Goal: Contribute content: Contribute content

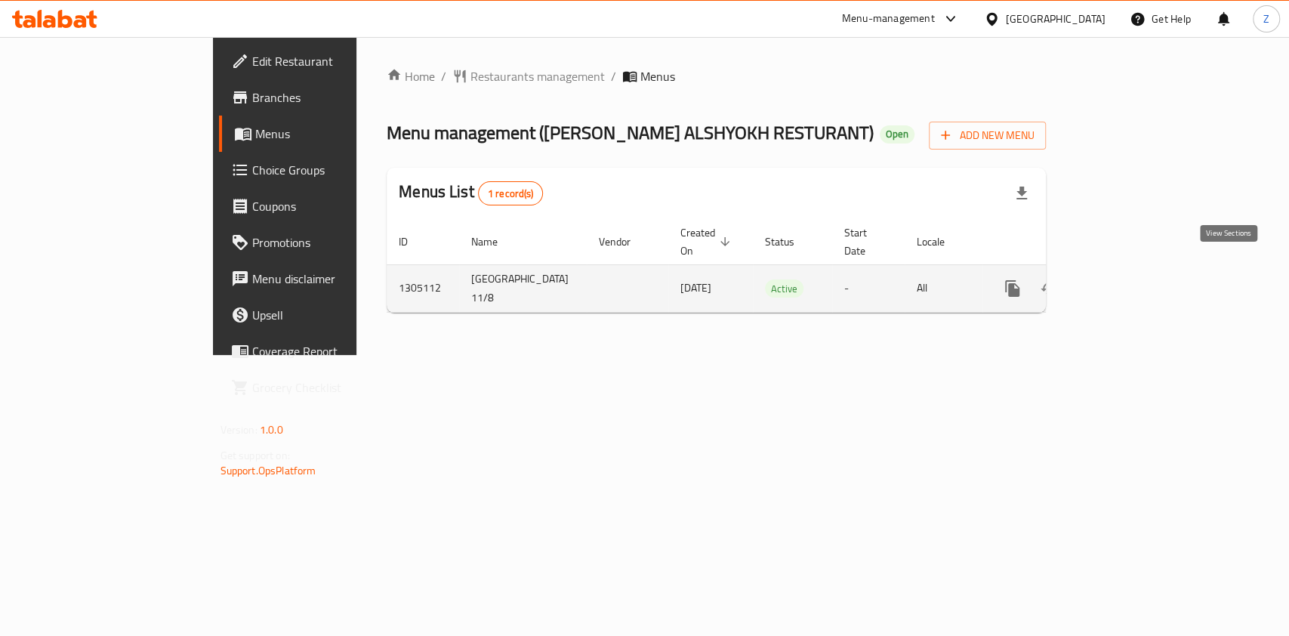
click at [1139, 270] on link "enhanced table" at bounding box center [1121, 288] width 36 height 36
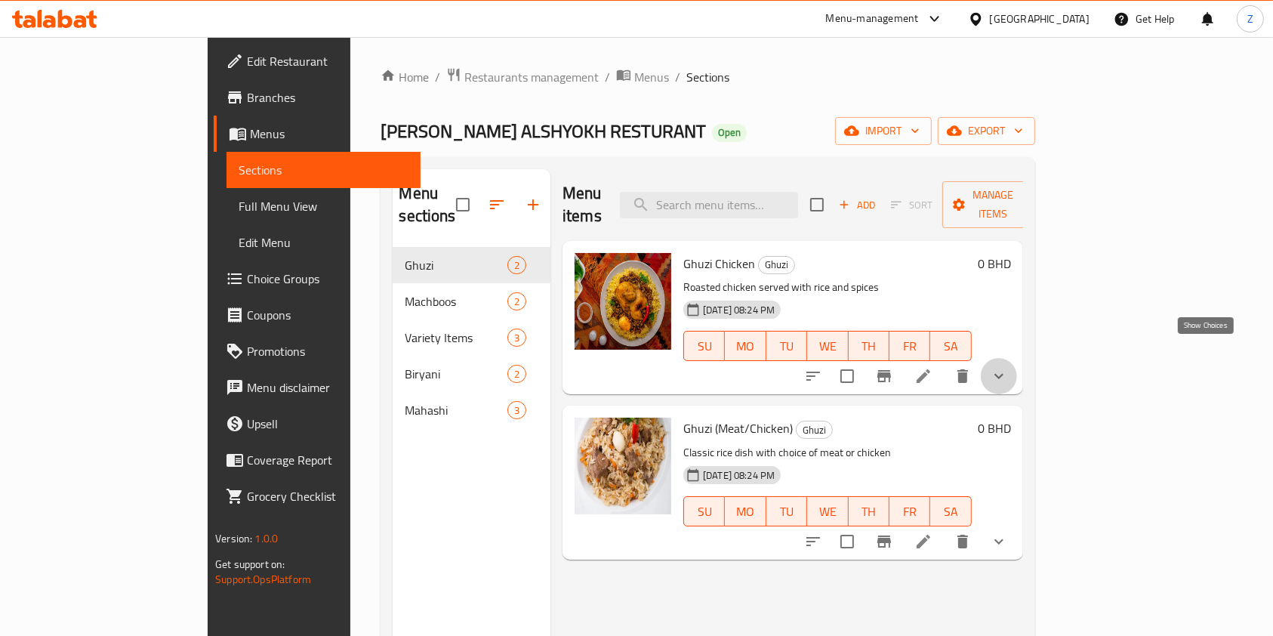
click at [1017, 358] on button "show more" at bounding box center [999, 376] width 36 height 36
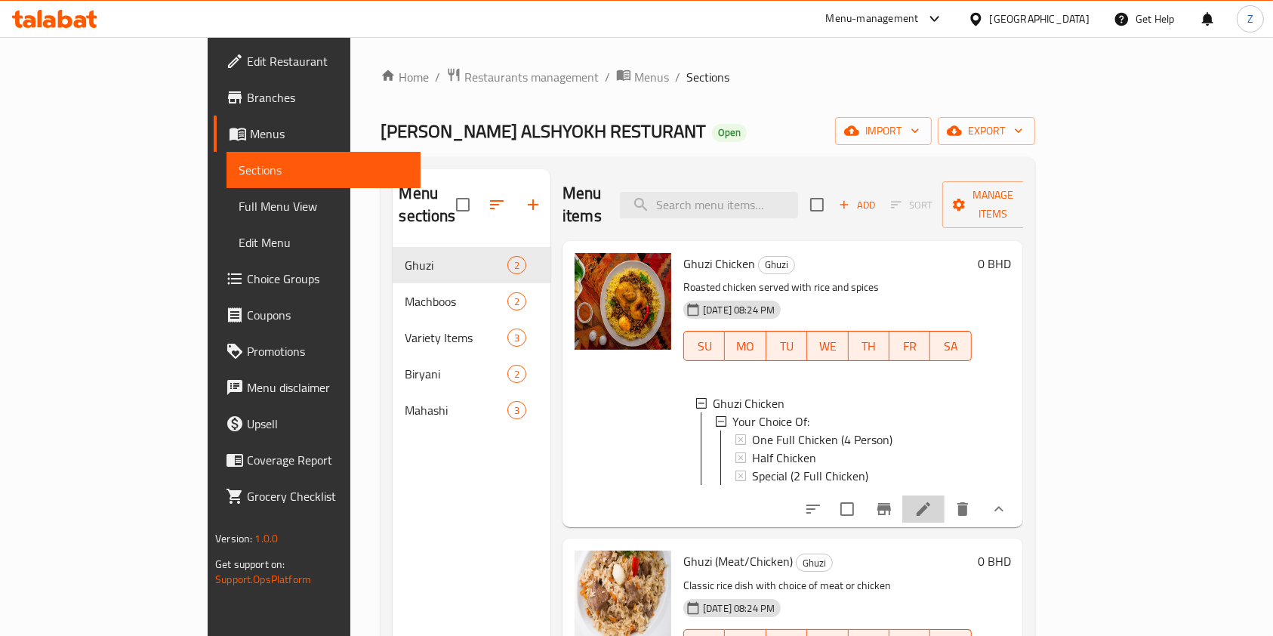
click at [945, 498] on li at bounding box center [923, 508] width 42 height 27
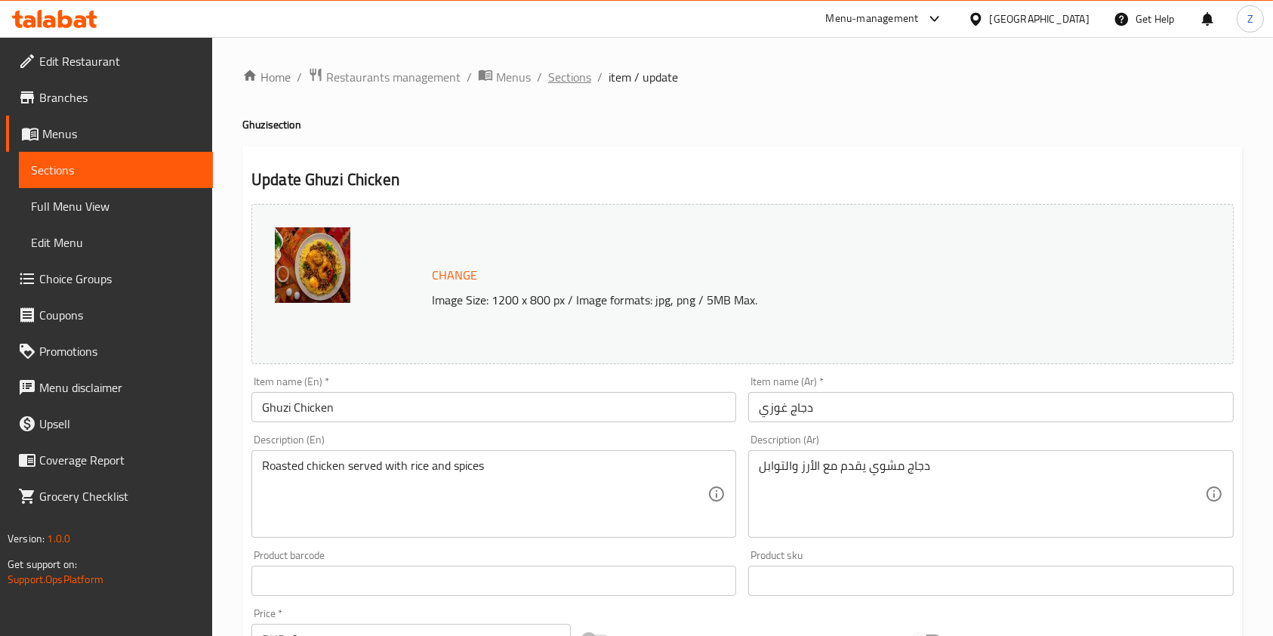
click at [579, 84] on span "Sections" at bounding box center [569, 77] width 43 height 18
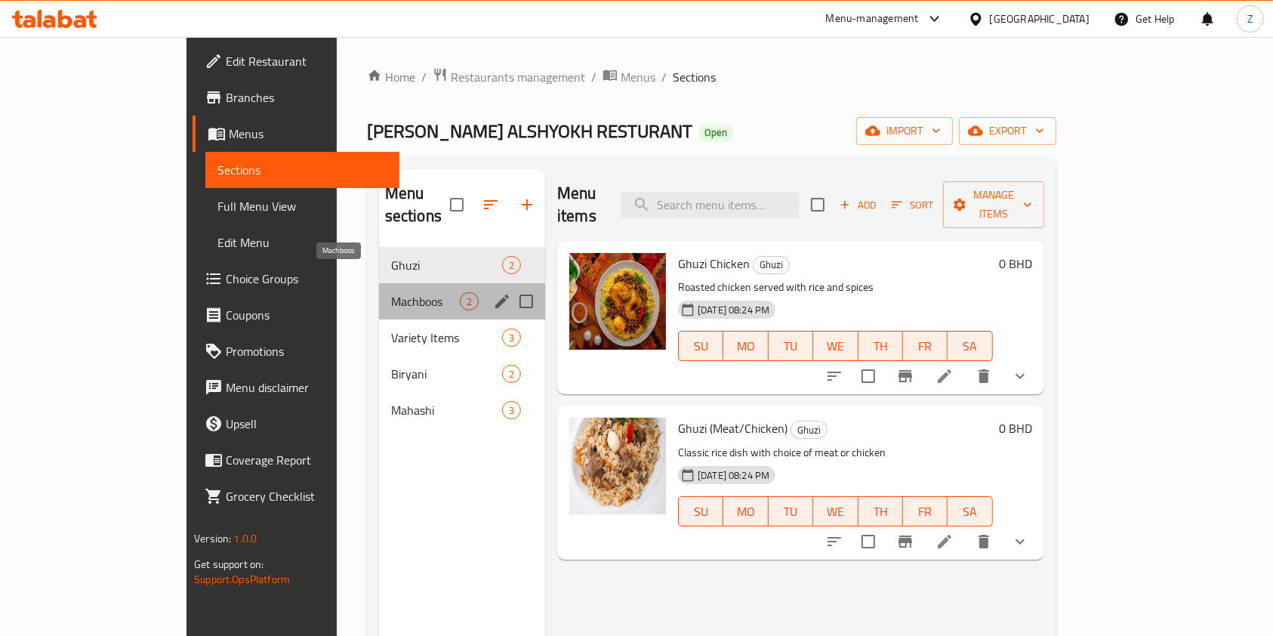
click at [391, 292] on span "Machboos" at bounding box center [425, 301] width 69 height 18
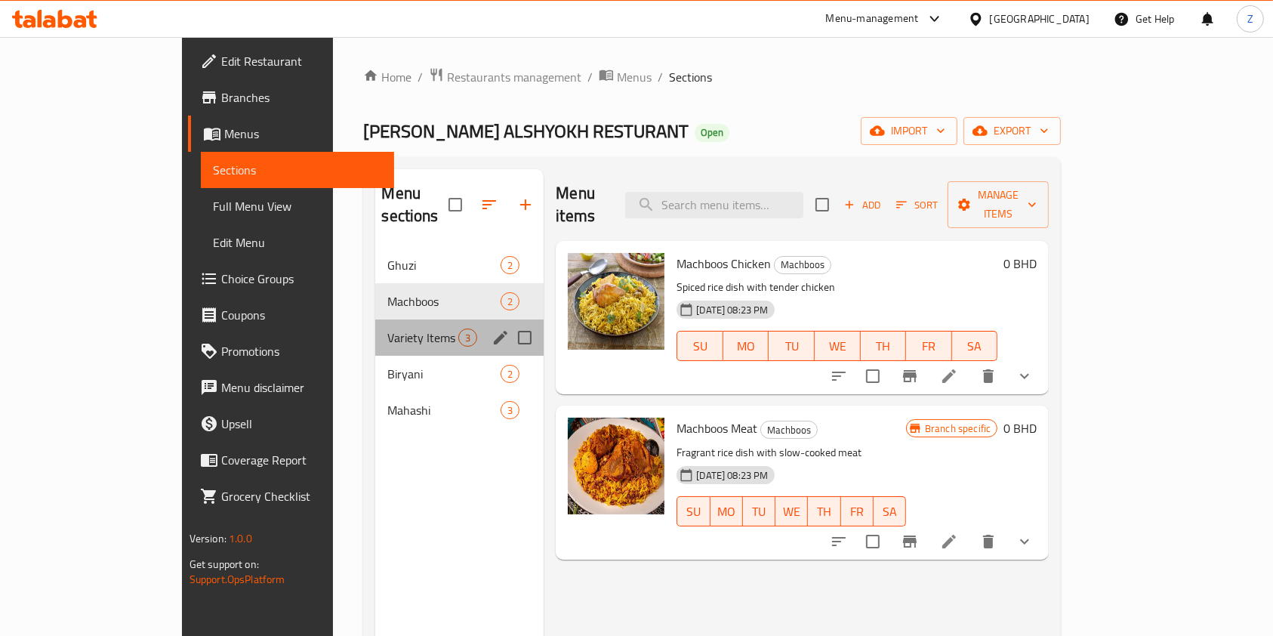
click at [386, 324] on div "Variety Items 3" at bounding box center [459, 337] width 168 height 36
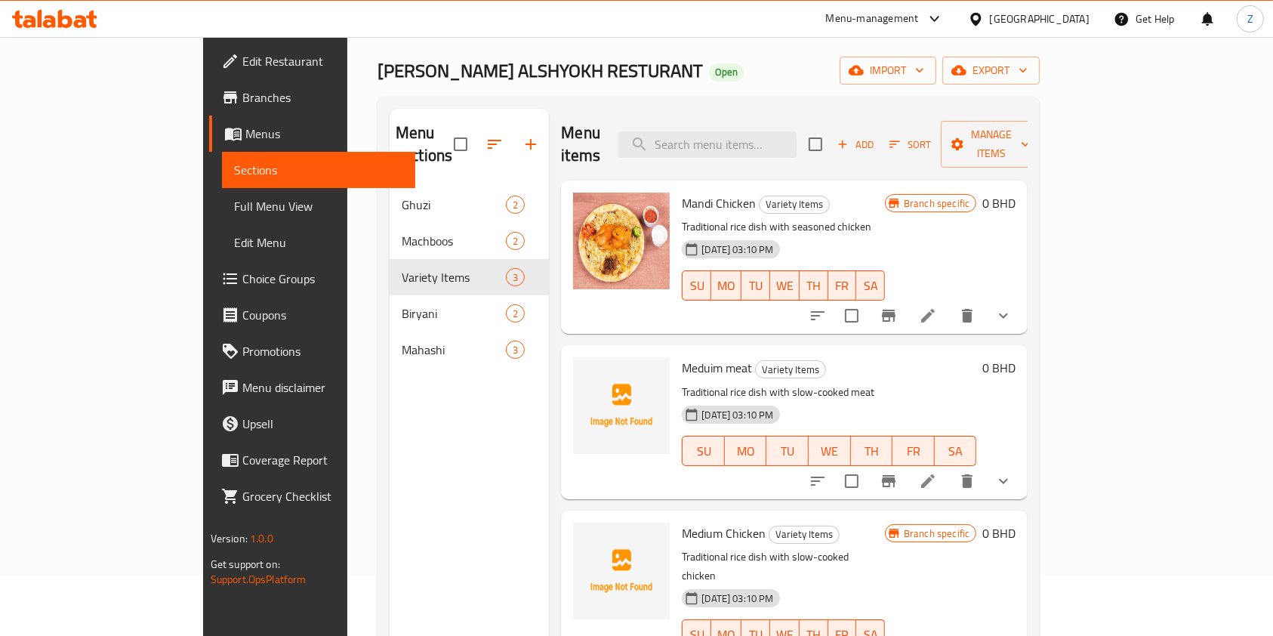
scroll to position [10, 0]
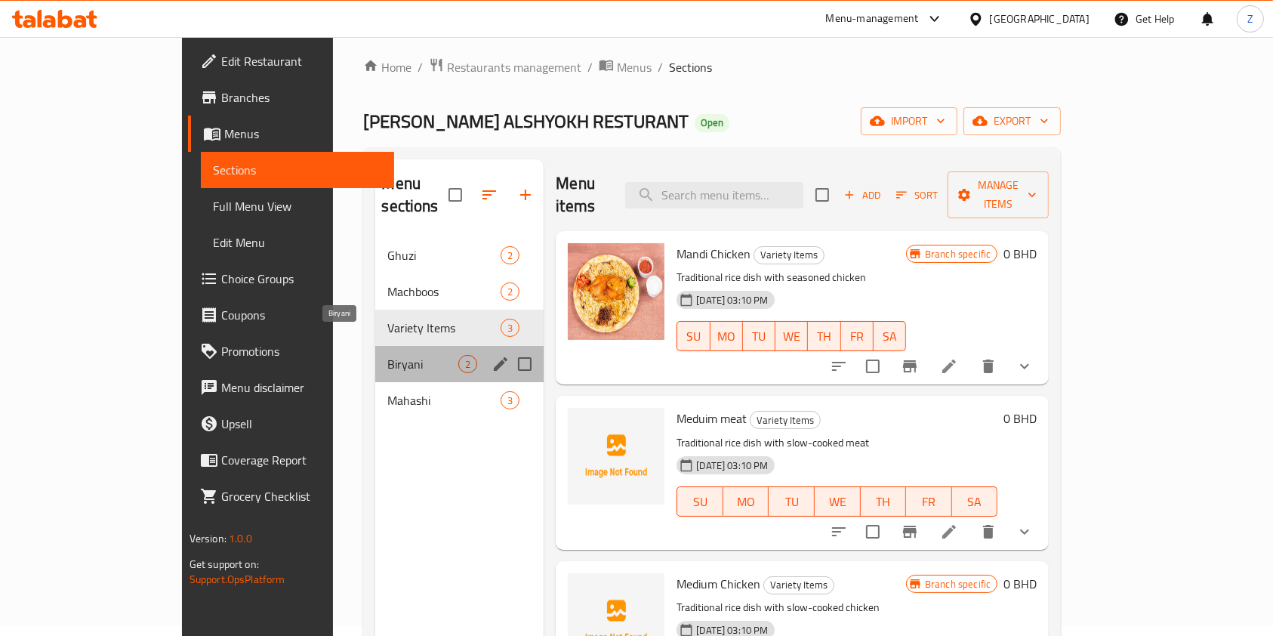
click at [387, 355] on span "Biryani" at bounding box center [422, 364] width 71 height 18
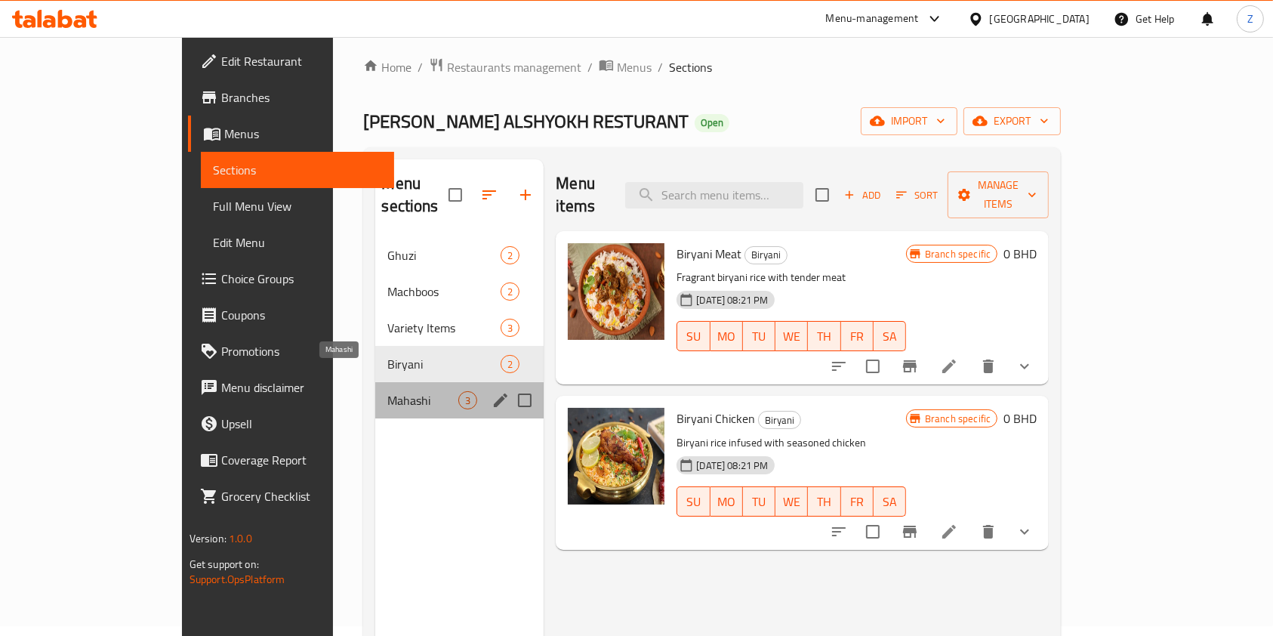
click at [387, 391] on span "Mahashi" at bounding box center [422, 400] width 71 height 18
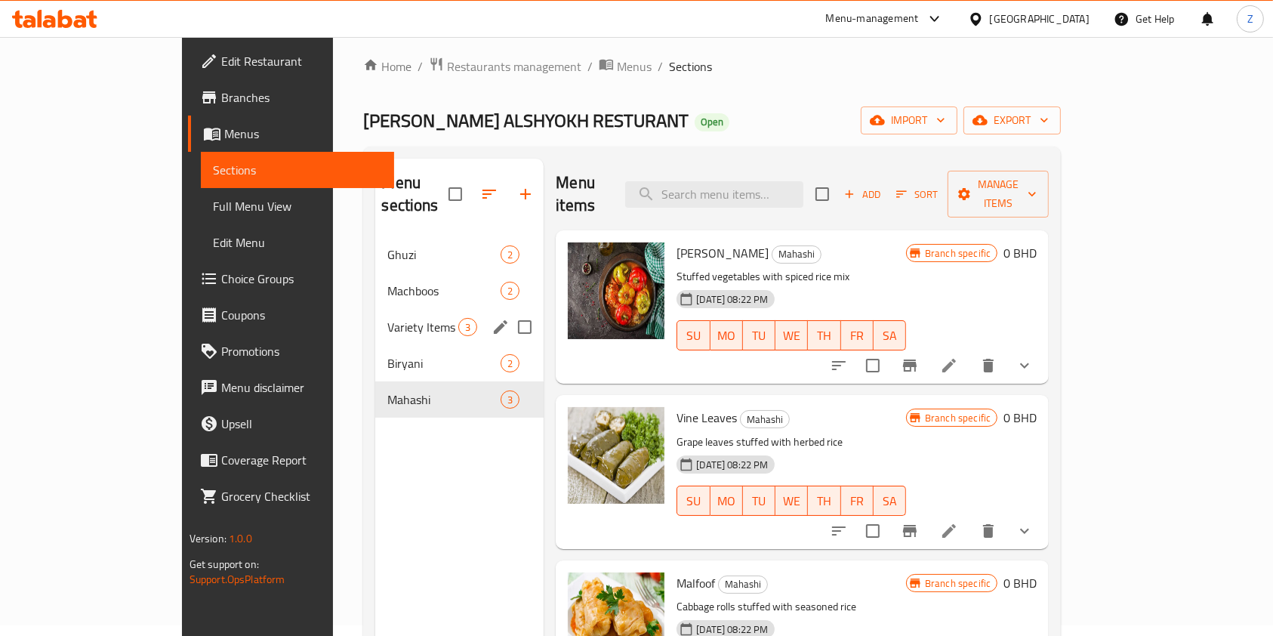
scroll to position [10, 0]
click at [387, 355] on span "Biryani" at bounding box center [422, 364] width 71 height 18
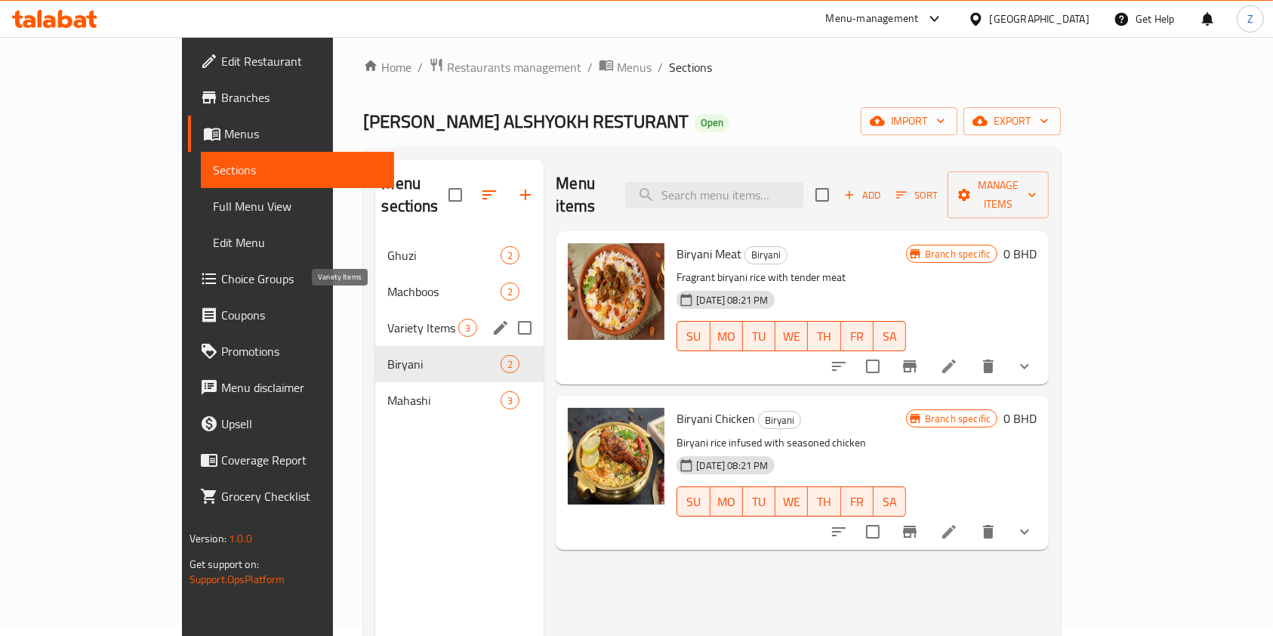
click at [387, 319] on span "Variety Items" at bounding box center [422, 328] width 71 height 18
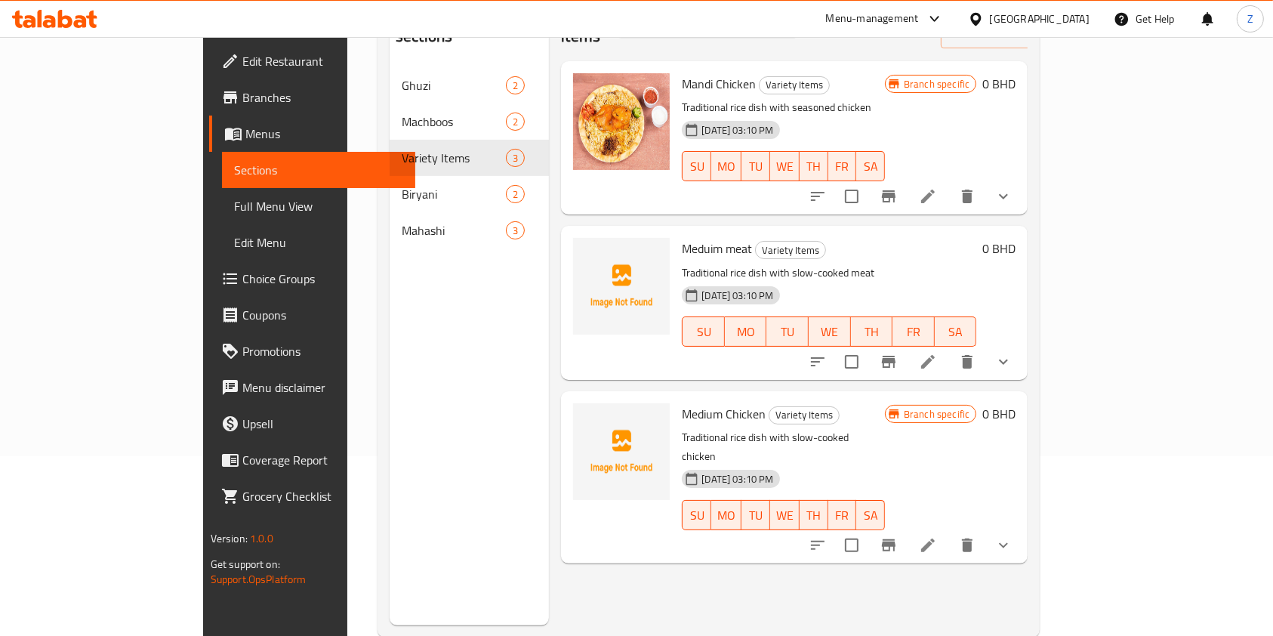
scroll to position [211, 0]
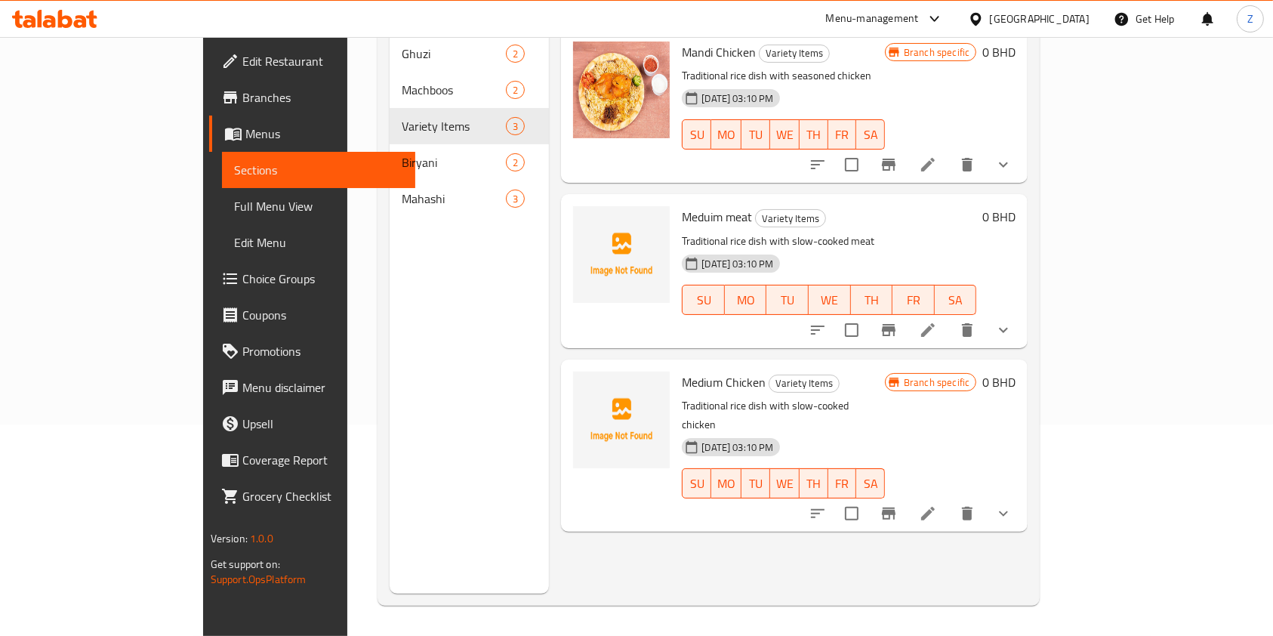
click at [833, 206] on h6 "Meduim meat Variety Items" at bounding box center [829, 216] width 294 height 21
click at [1013, 504] on icon "show more" at bounding box center [1003, 513] width 18 height 18
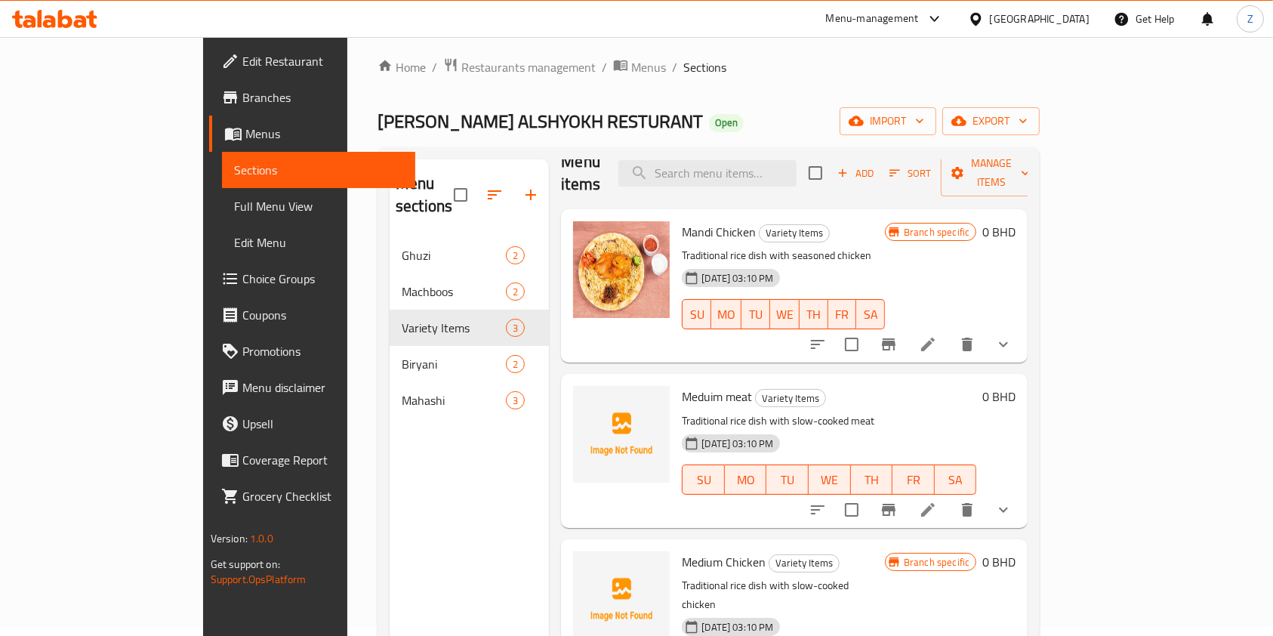
scroll to position [0, 0]
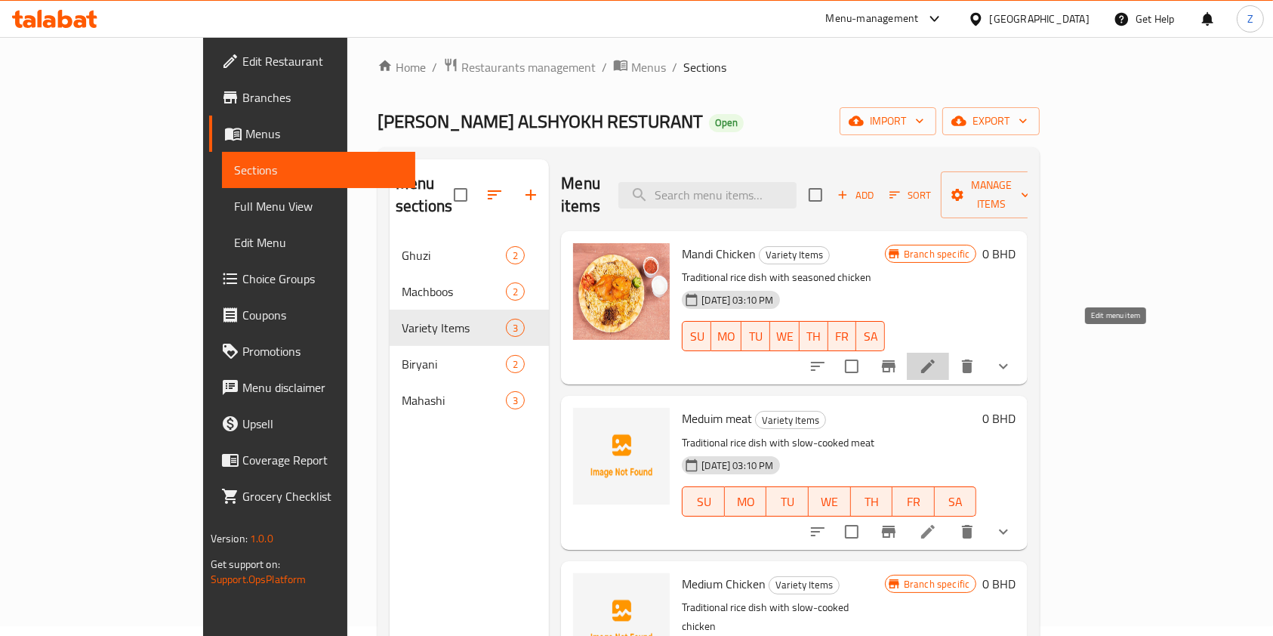
click at [937, 357] on icon at bounding box center [928, 366] width 18 height 18
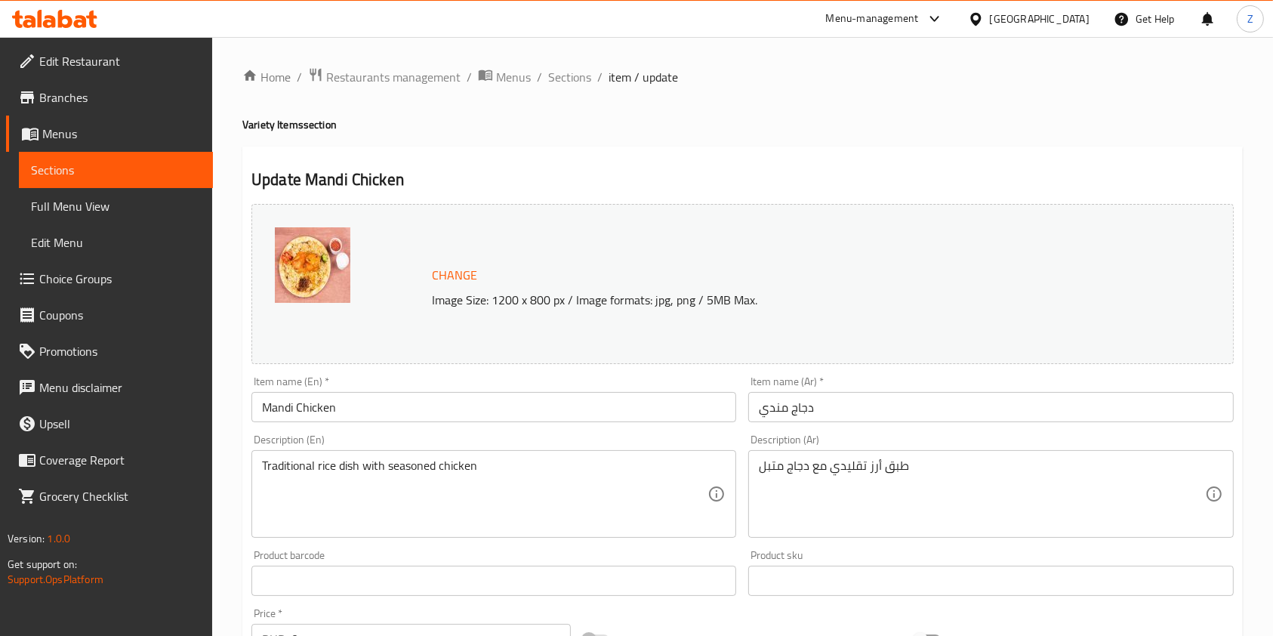
click at [590, 76] on ol "Home / Restaurants management / Menus / Sections / item / update" at bounding box center [742, 77] width 1001 height 20
click at [575, 76] on span "Sections" at bounding box center [569, 77] width 43 height 18
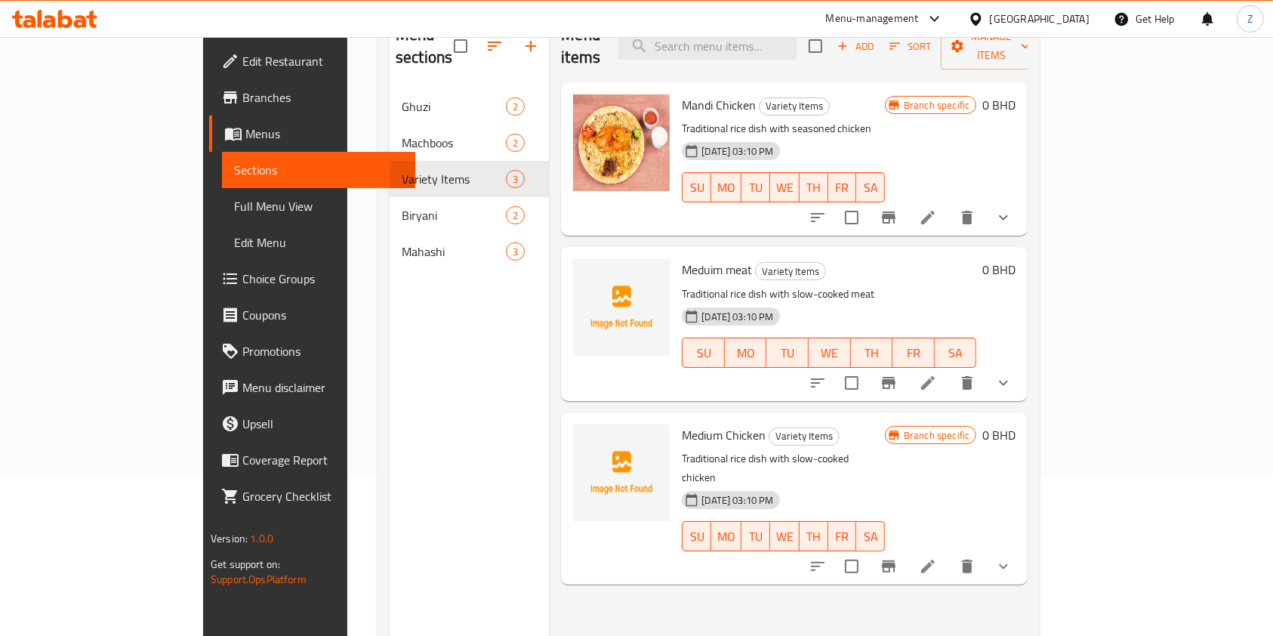
scroll to position [201, 0]
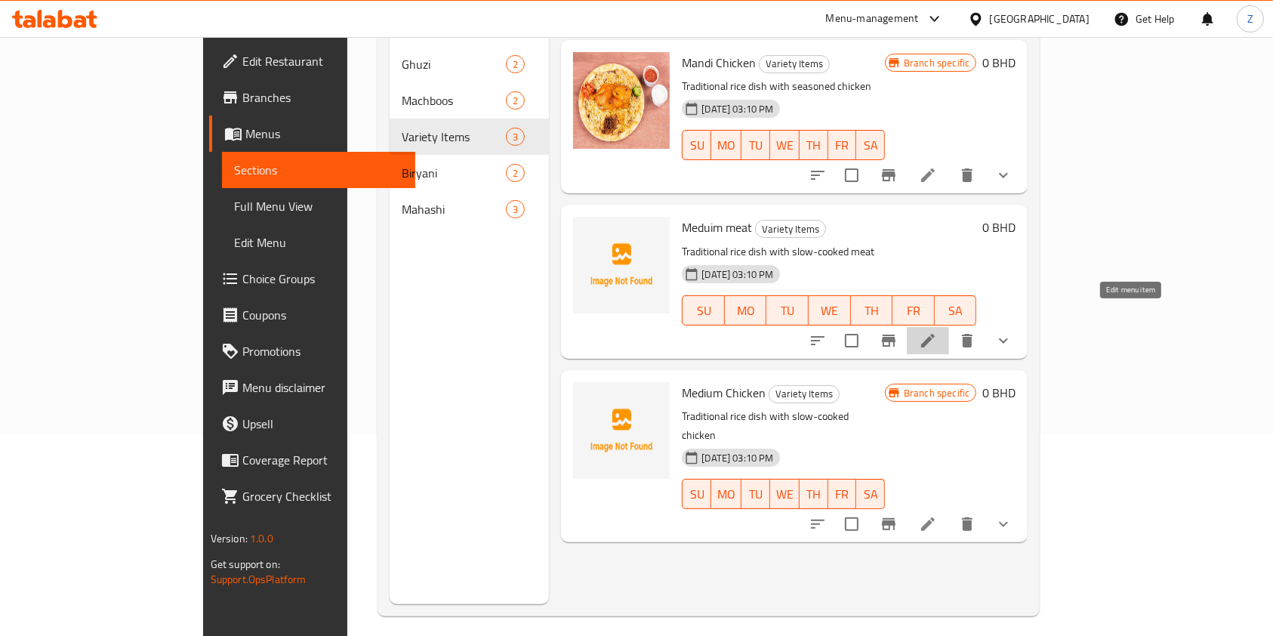
click at [937, 331] on icon at bounding box center [928, 340] width 18 height 18
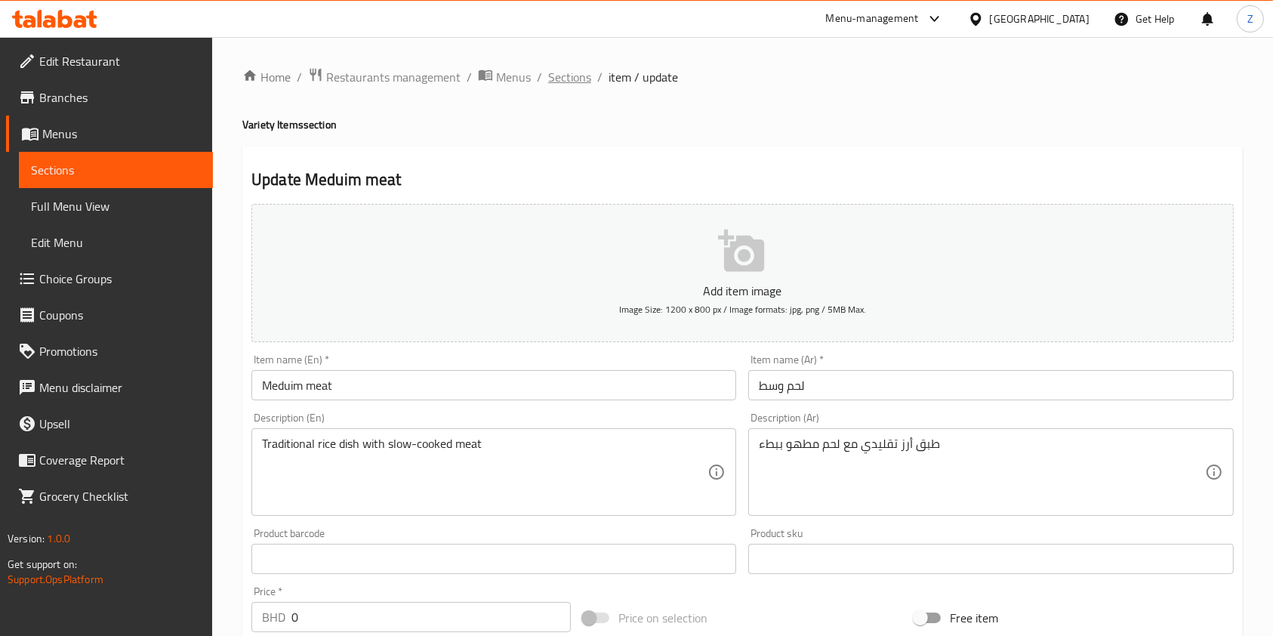
click at [560, 81] on span "Sections" at bounding box center [569, 77] width 43 height 18
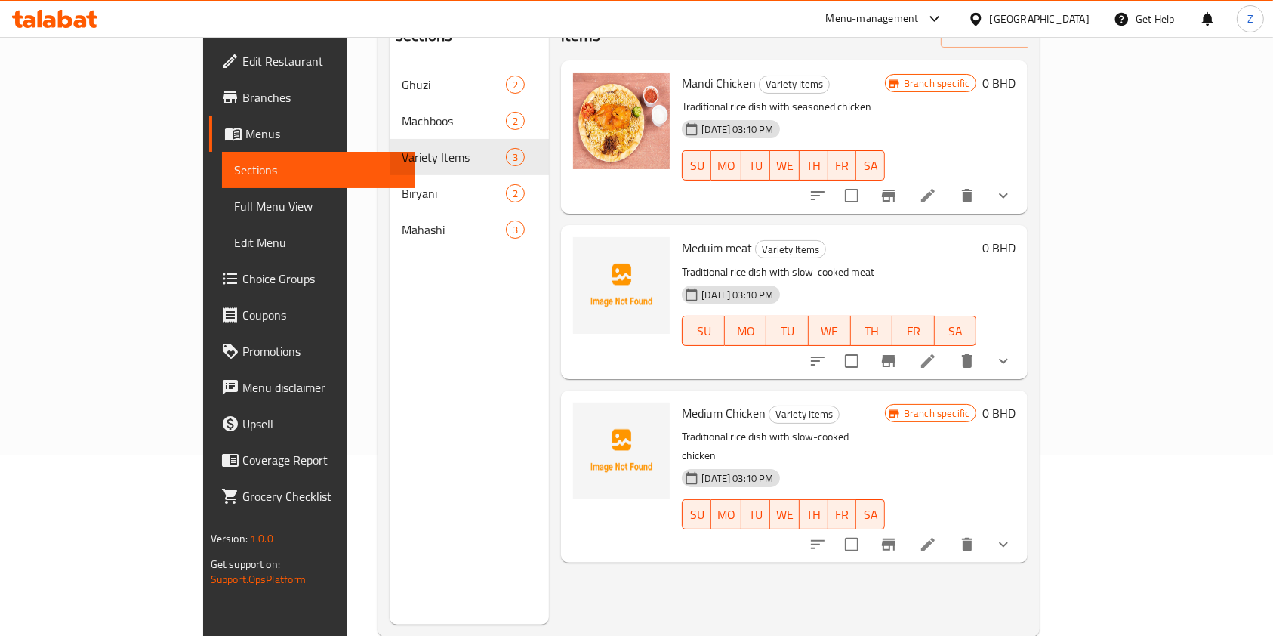
scroll to position [211, 0]
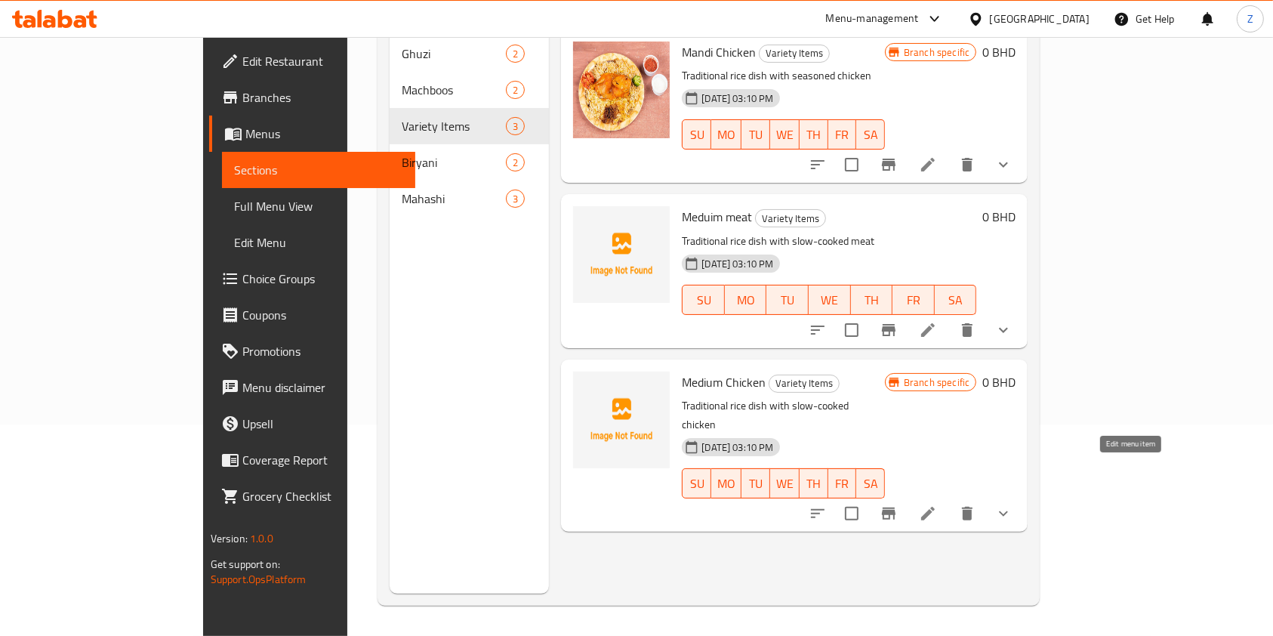
click at [935, 507] on icon at bounding box center [928, 514] width 14 height 14
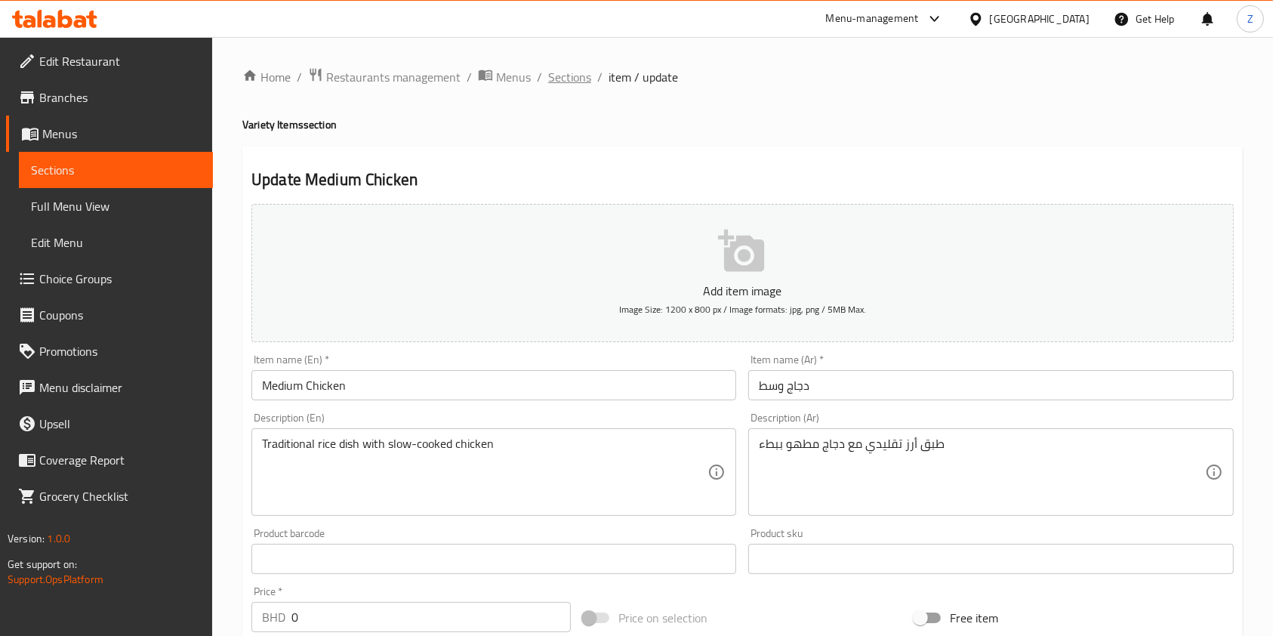
click at [578, 72] on span "Sections" at bounding box center [569, 77] width 43 height 18
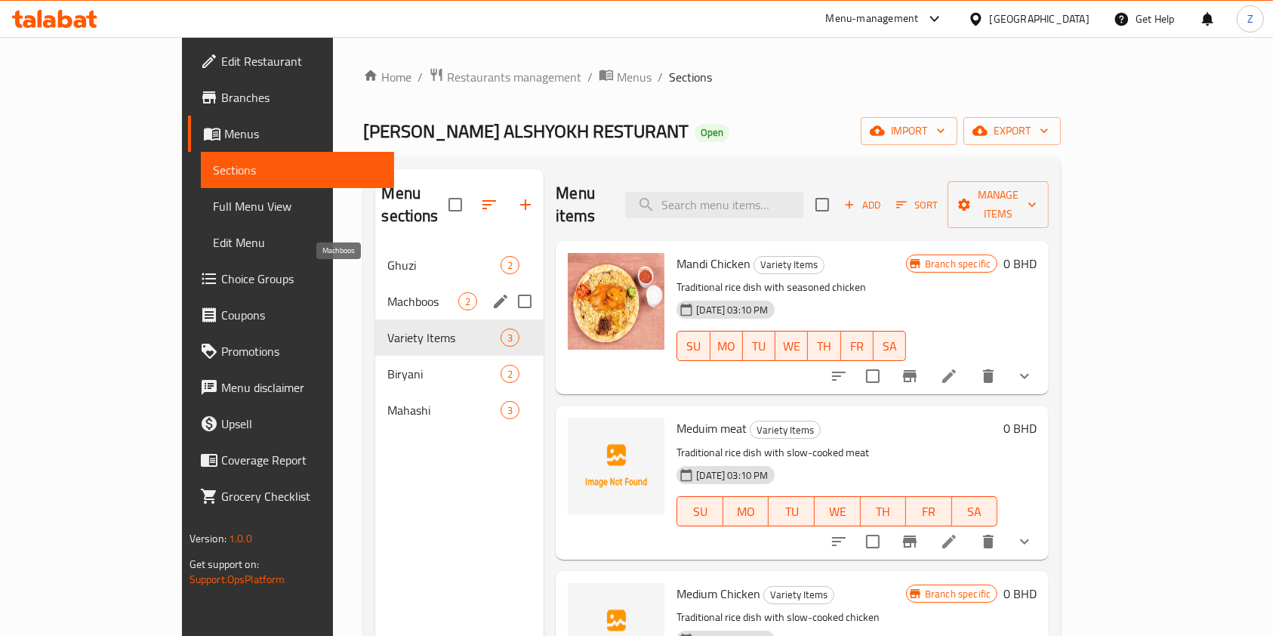
click at [387, 292] on span "Machboos" at bounding box center [422, 301] width 71 height 18
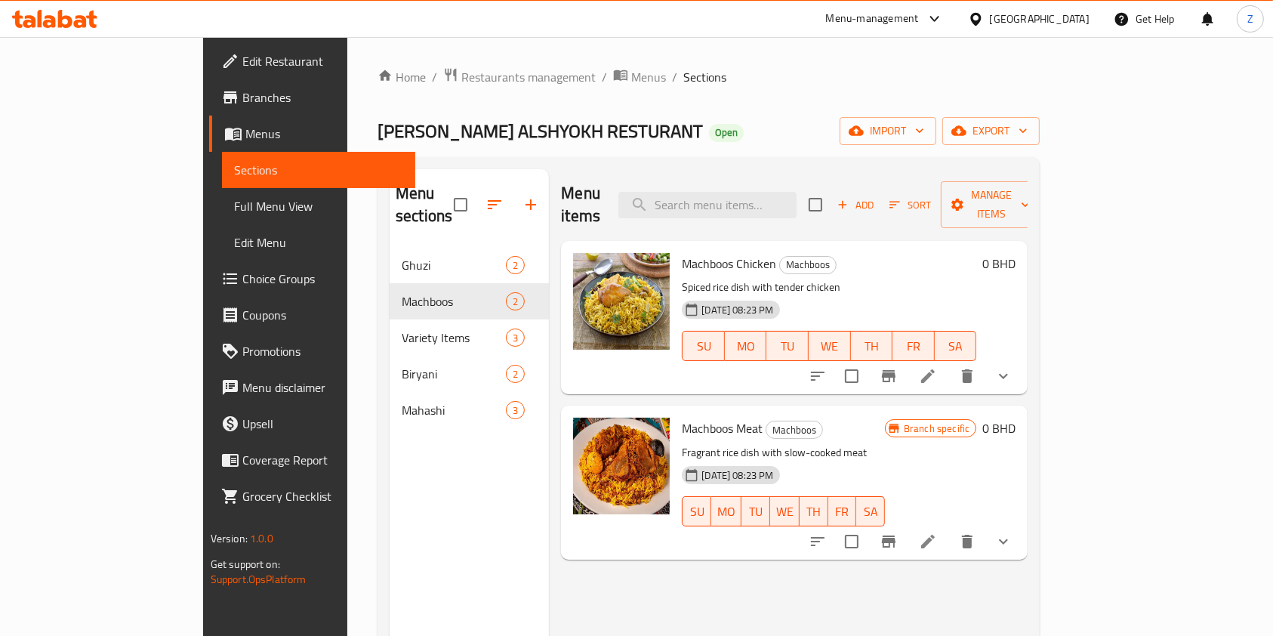
click at [949, 362] on li at bounding box center [928, 375] width 42 height 27
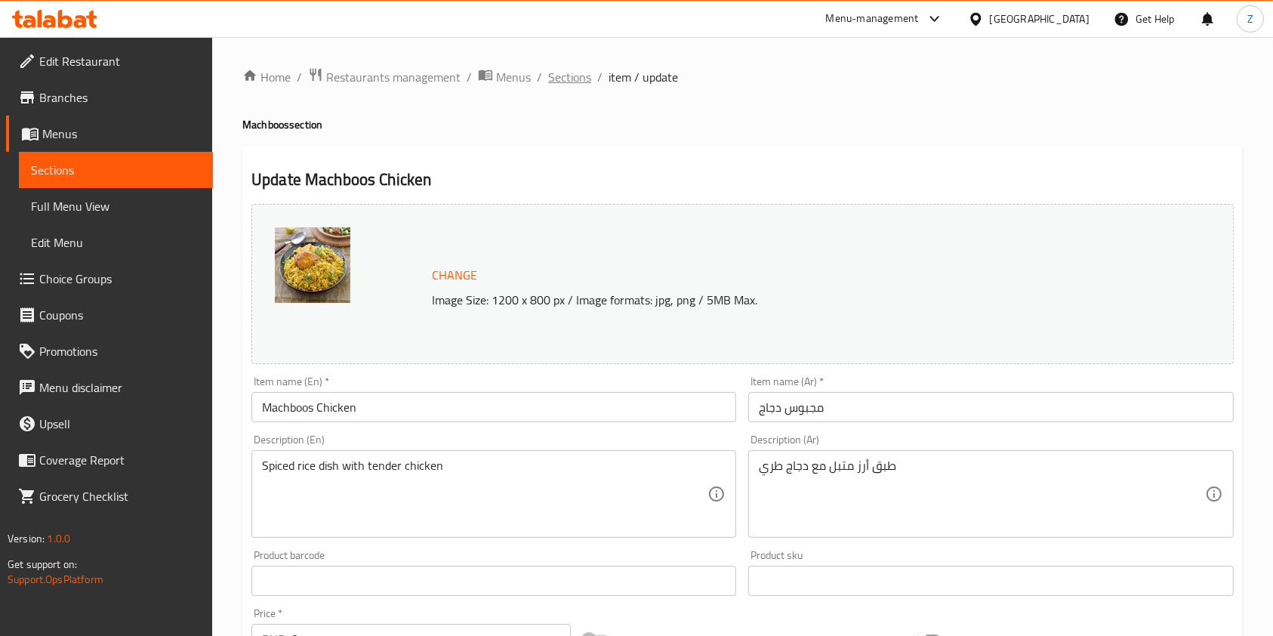
click at [562, 82] on span "Sections" at bounding box center [569, 77] width 43 height 18
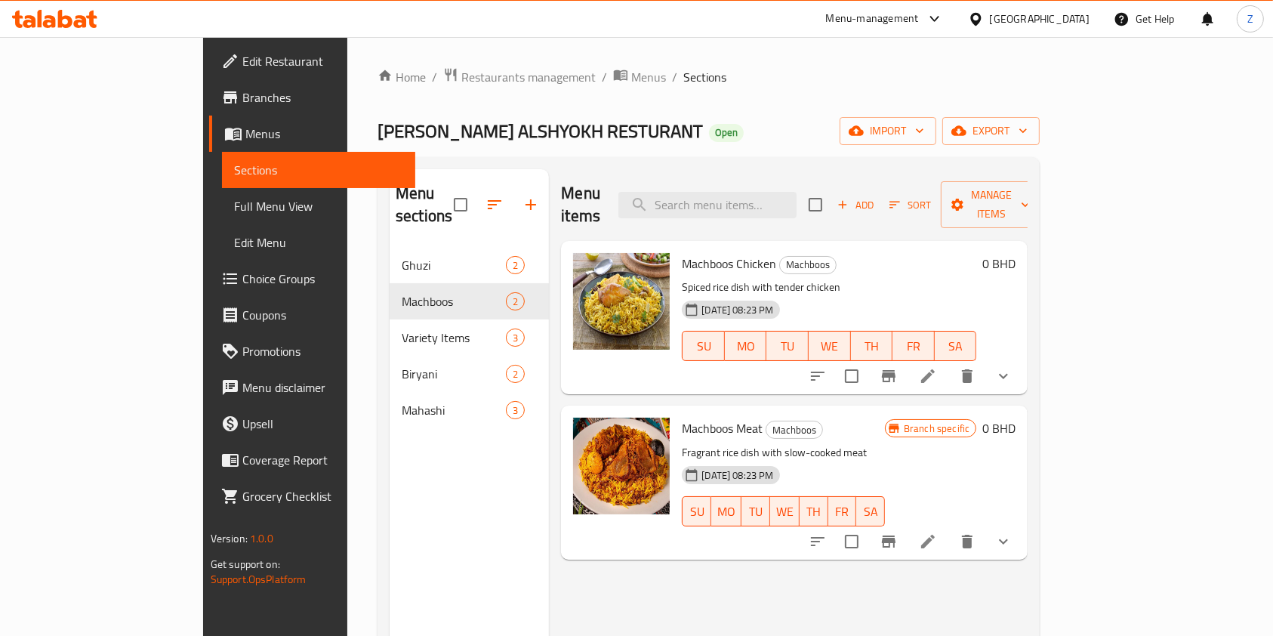
click at [949, 532] on li at bounding box center [928, 541] width 42 height 27
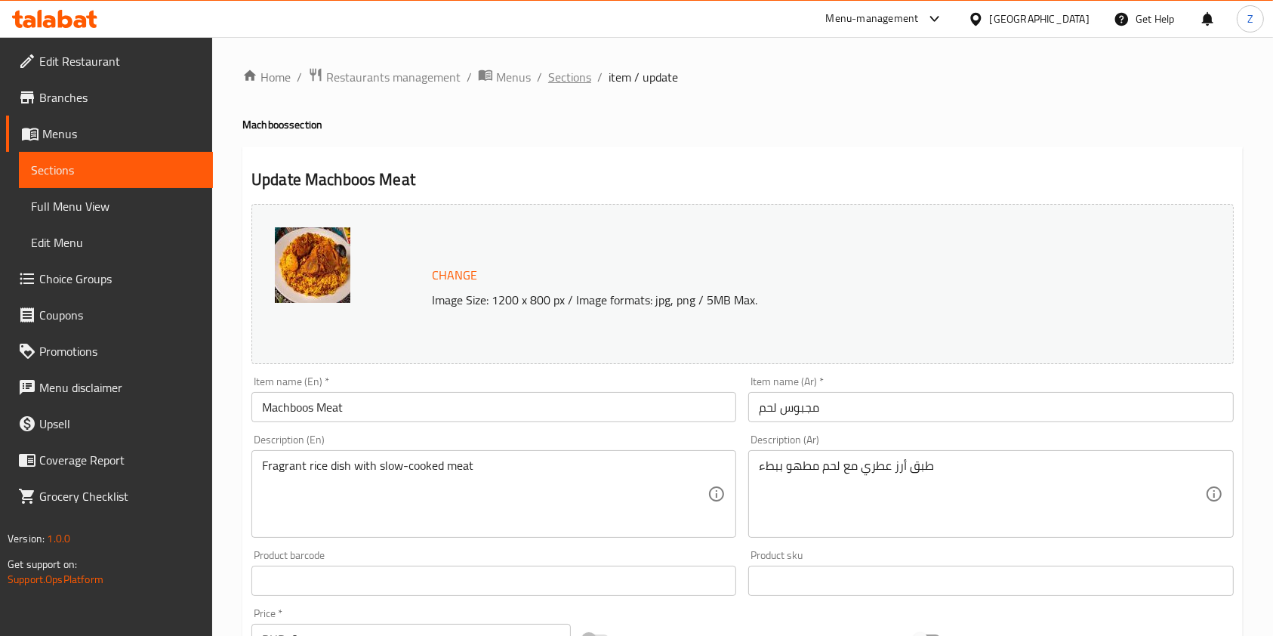
click at [572, 76] on span "Sections" at bounding box center [569, 77] width 43 height 18
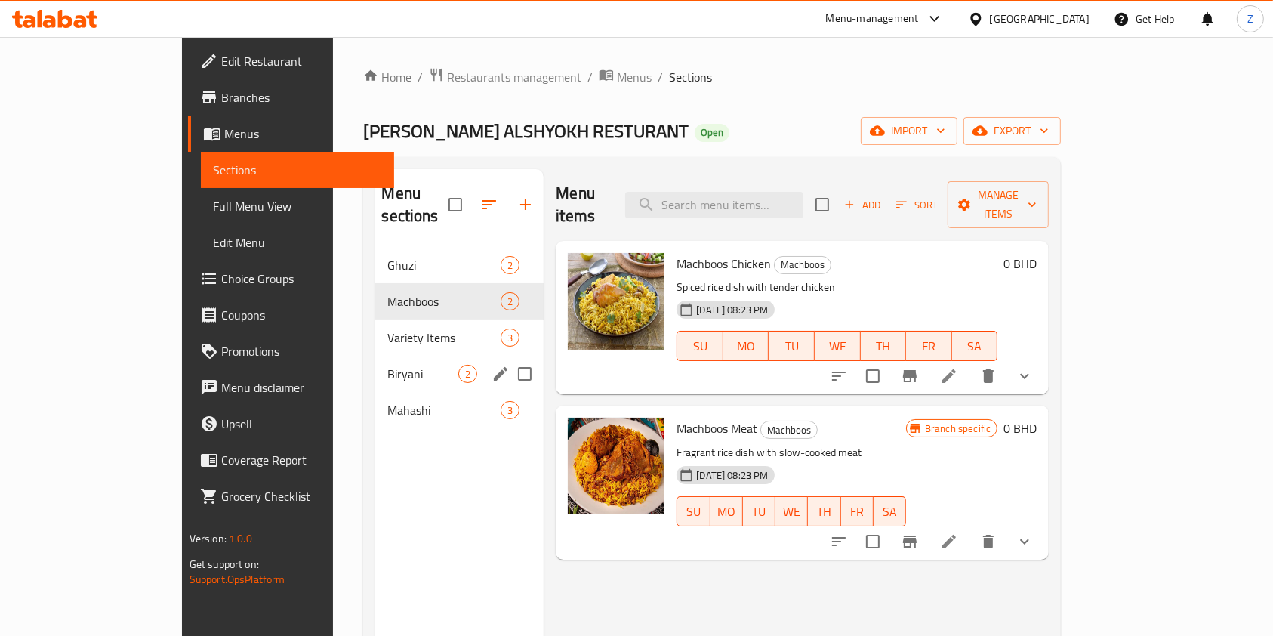
click at [387, 328] on span "Variety Items" at bounding box center [443, 337] width 113 height 18
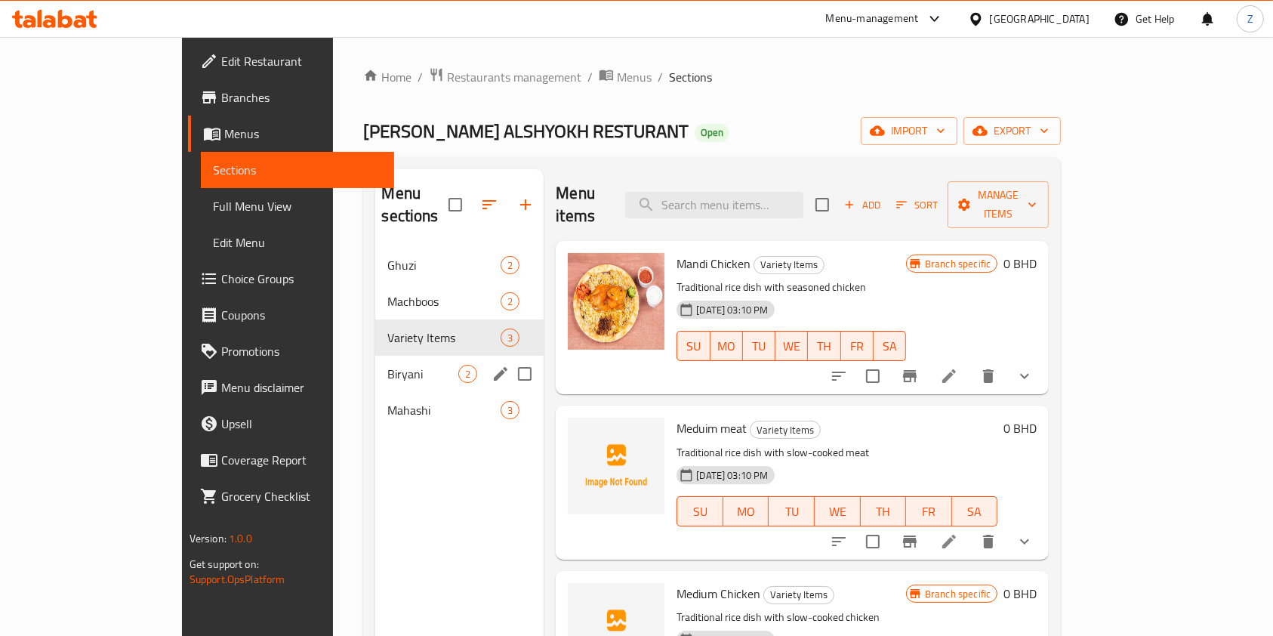
click at [375, 360] on div "Biryani 2" at bounding box center [459, 374] width 168 height 36
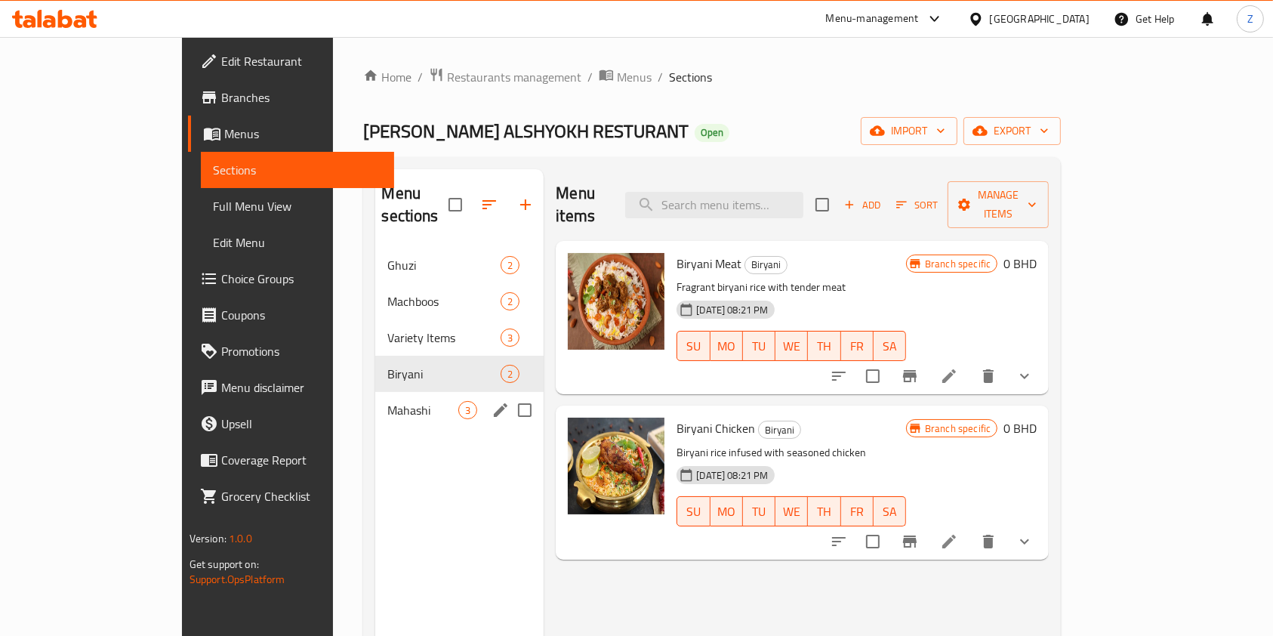
click at [387, 401] on span "Mahashi" at bounding box center [422, 410] width 71 height 18
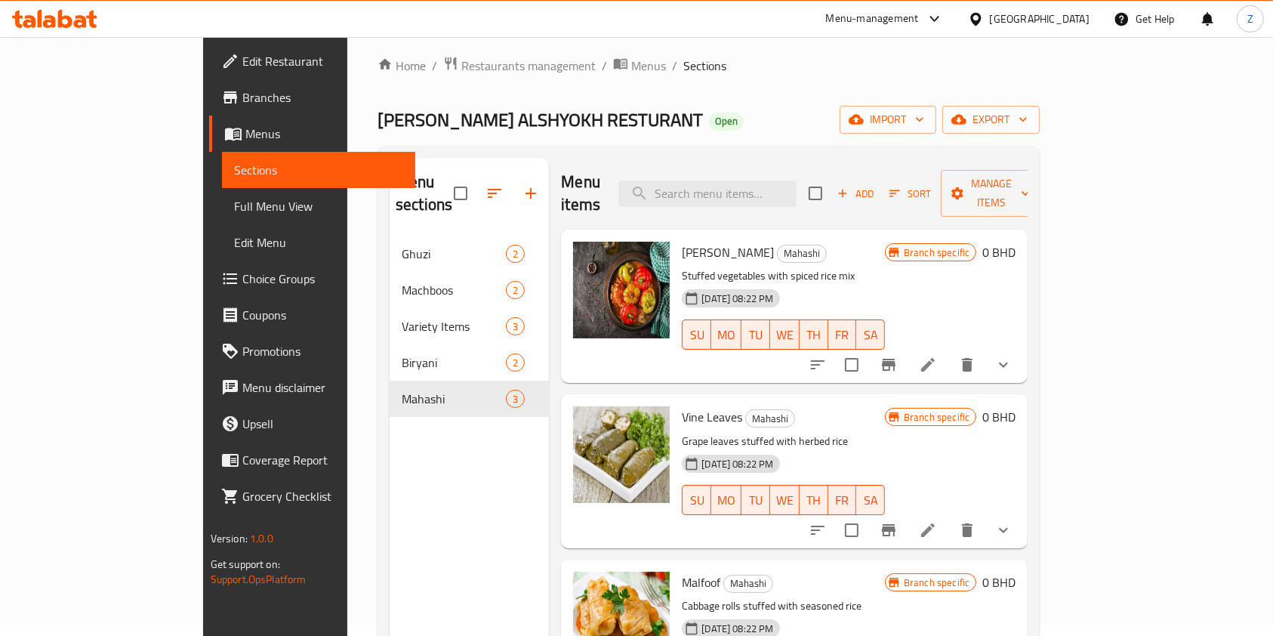
scroll to position [10, 0]
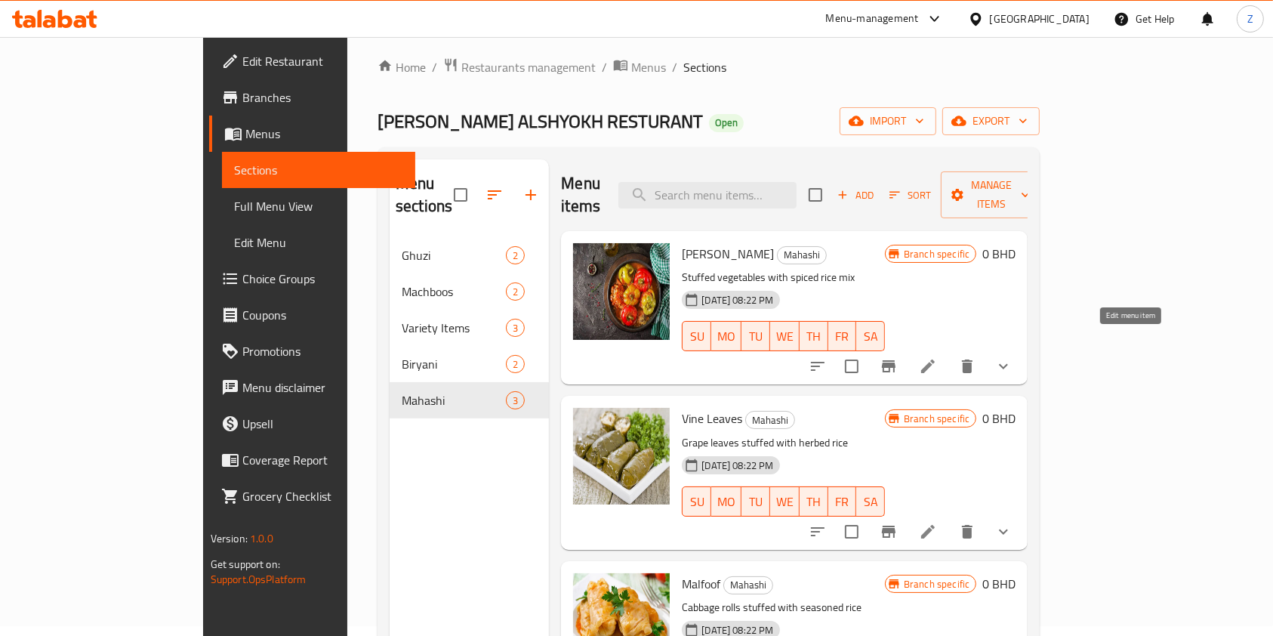
click at [937, 357] on icon at bounding box center [928, 366] width 18 height 18
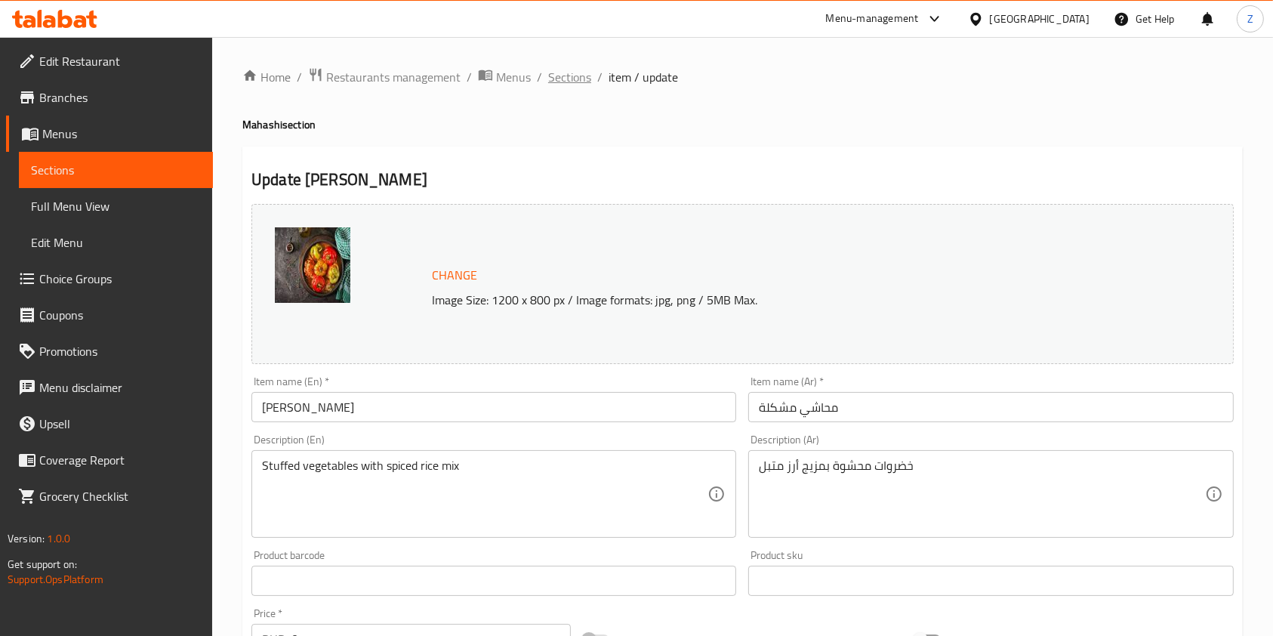
click at [581, 81] on span "Sections" at bounding box center [569, 77] width 43 height 18
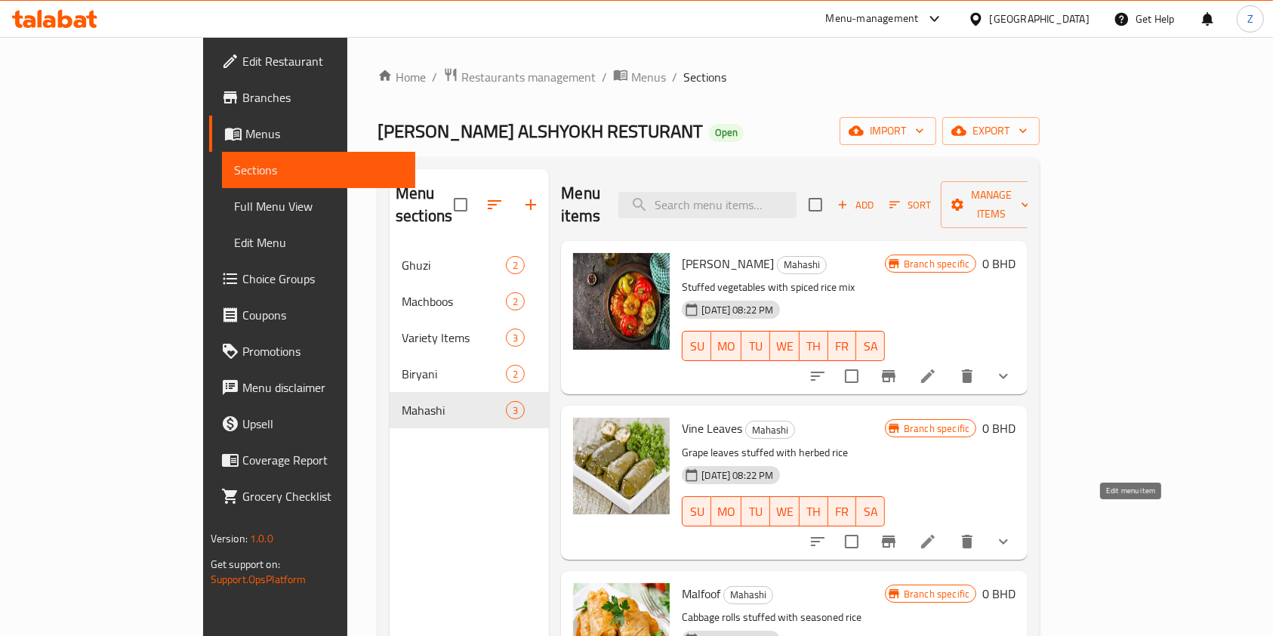
click at [935, 535] on icon at bounding box center [928, 542] width 14 height 14
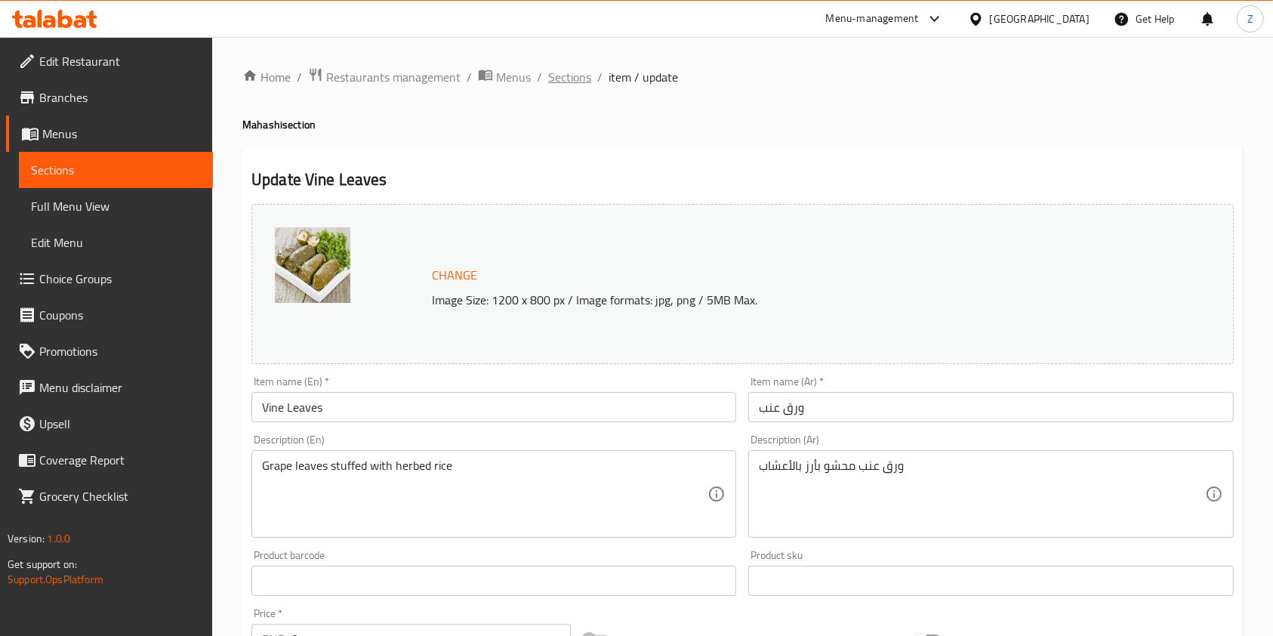
click at [566, 73] on span "Sections" at bounding box center [569, 77] width 43 height 18
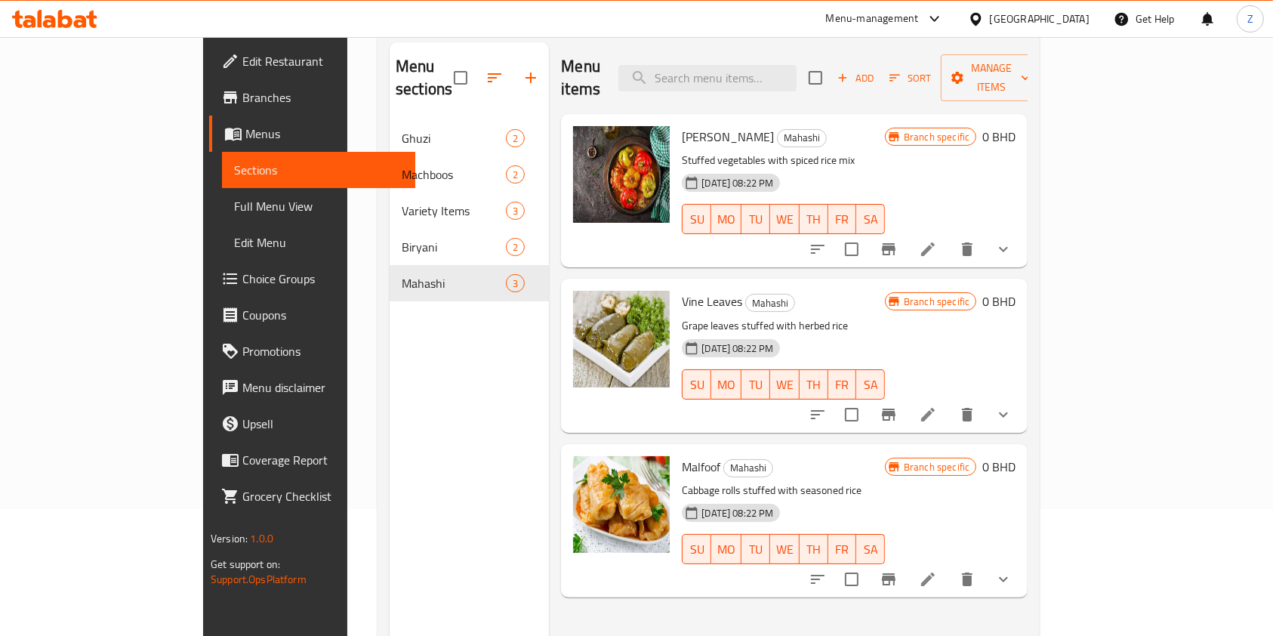
scroll to position [211, 0]
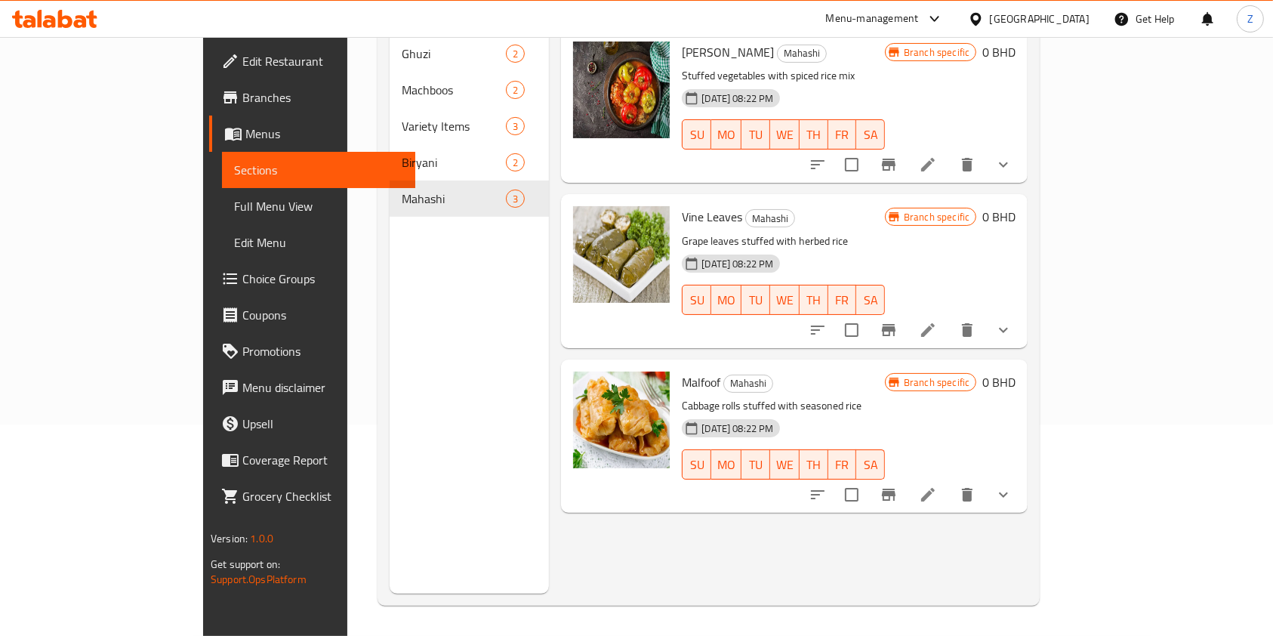
click at [937, 486] on icon at bounding box center [928, 495] width 18 height 18
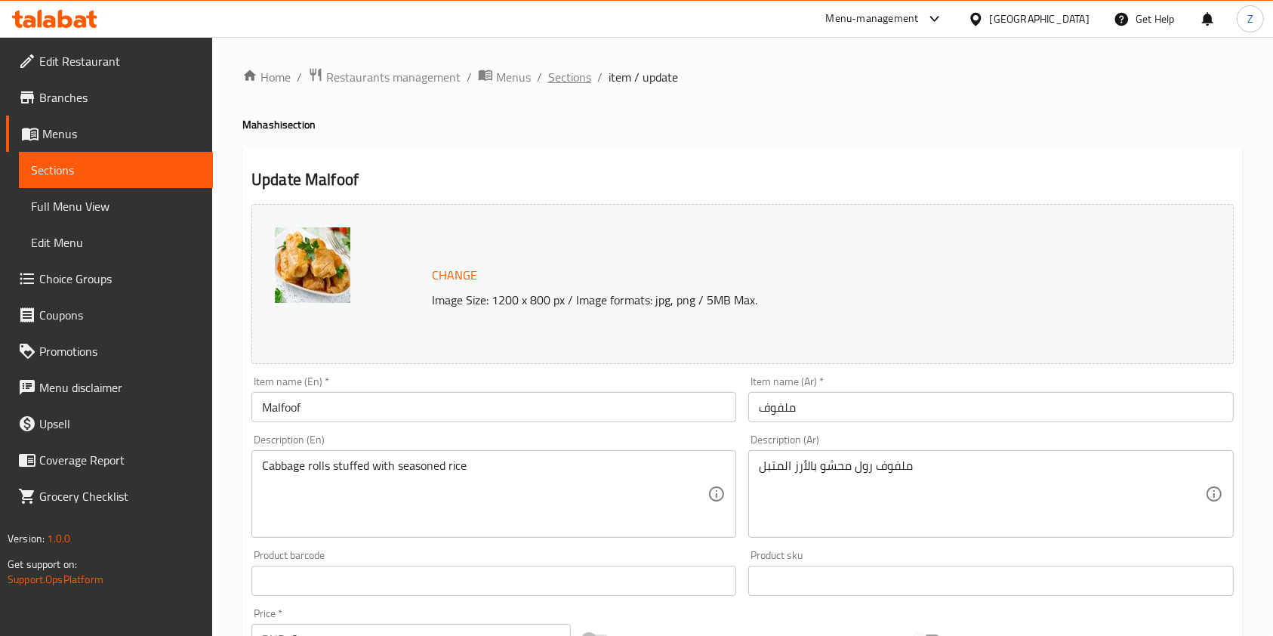
click at [562, 76] on span "Sections" at bounding box center [569, 77] width 43 height 18
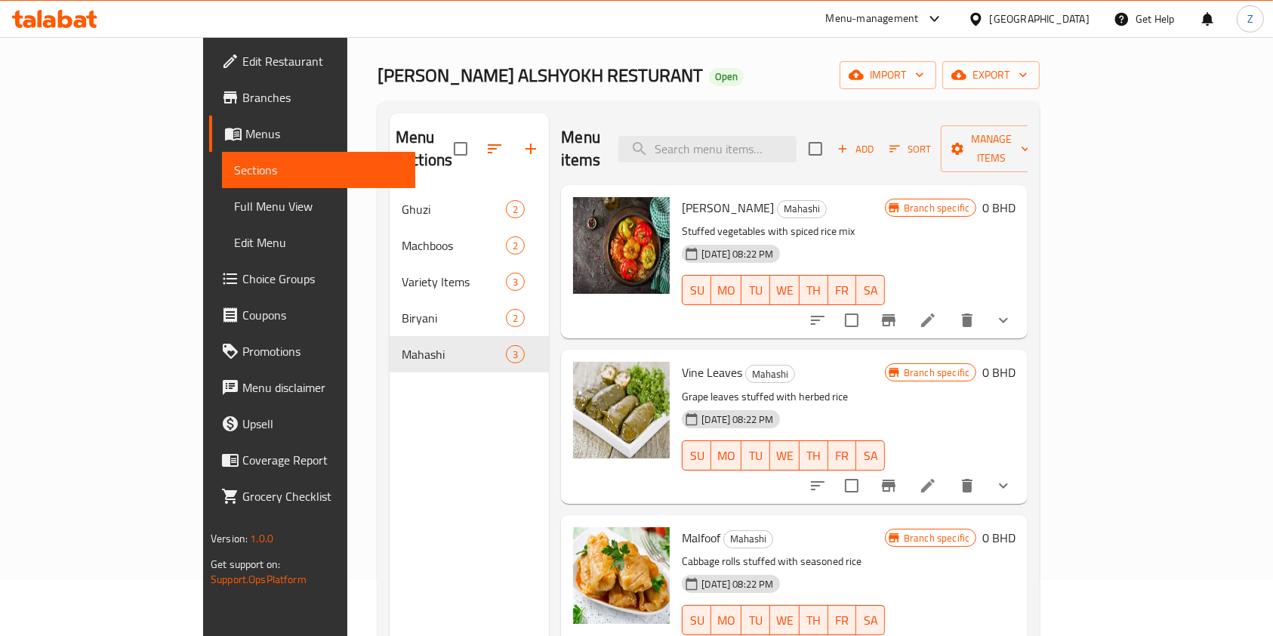
scroll to position [100, 0]
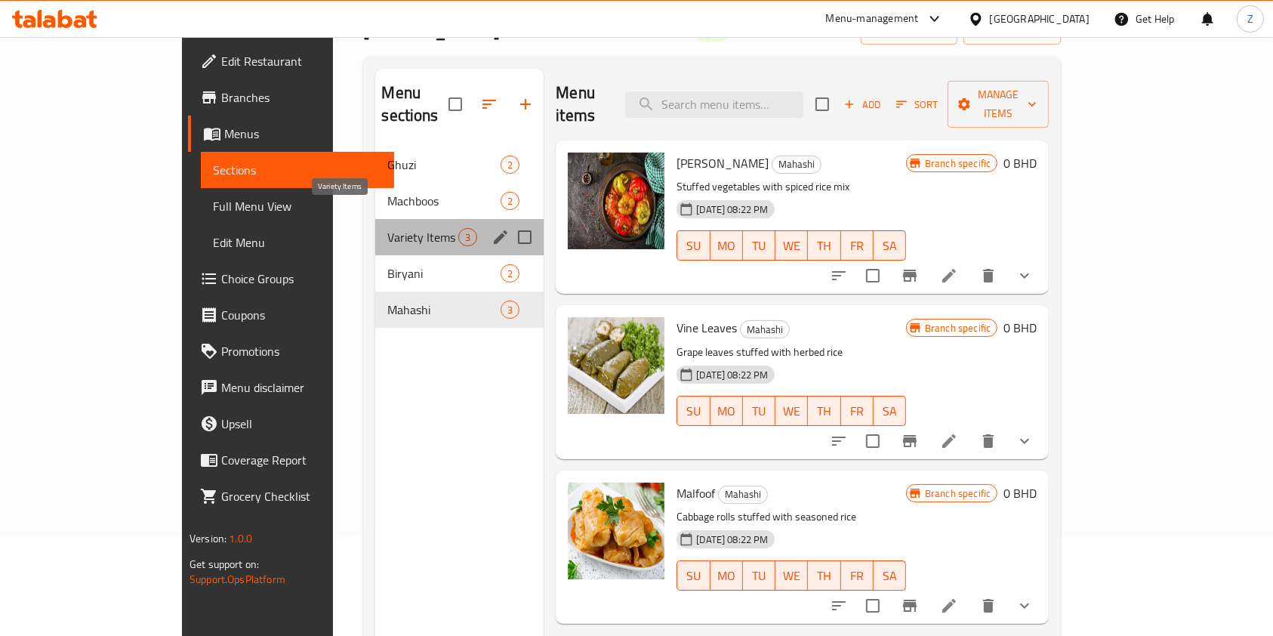
click at [387, 228] on span "Variety Items" at bounding box center [422, 237] width 71 height 18
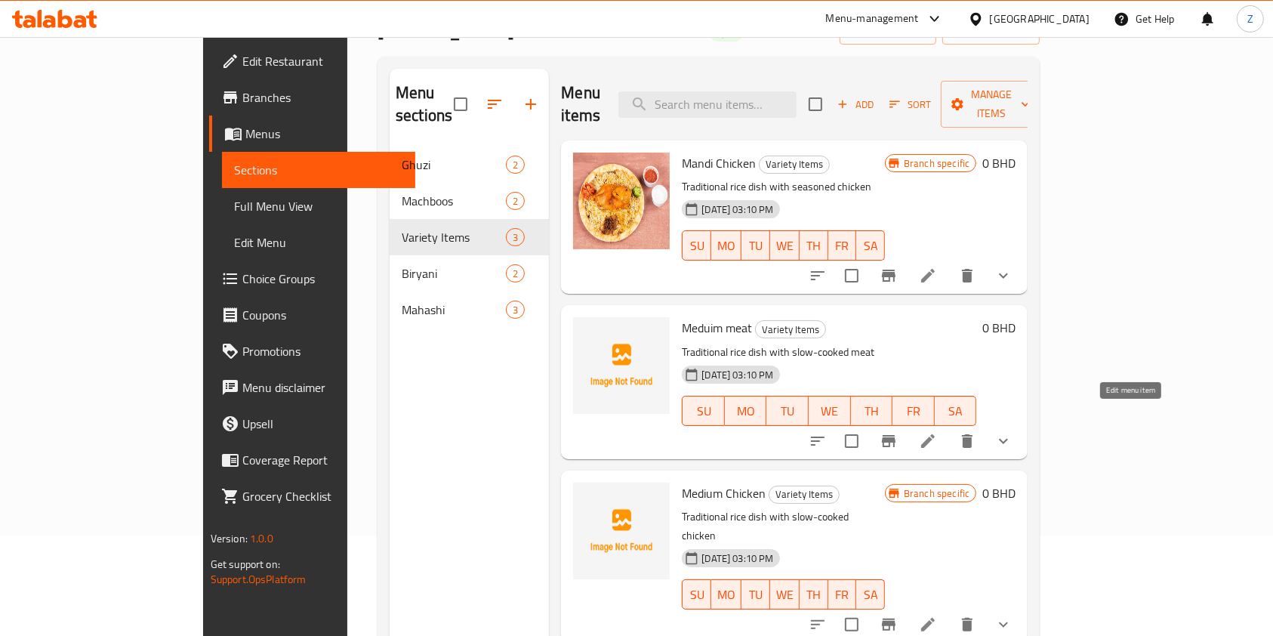
click at [937, 432] on icon at bounding box center [928, 441] width 18 height 18
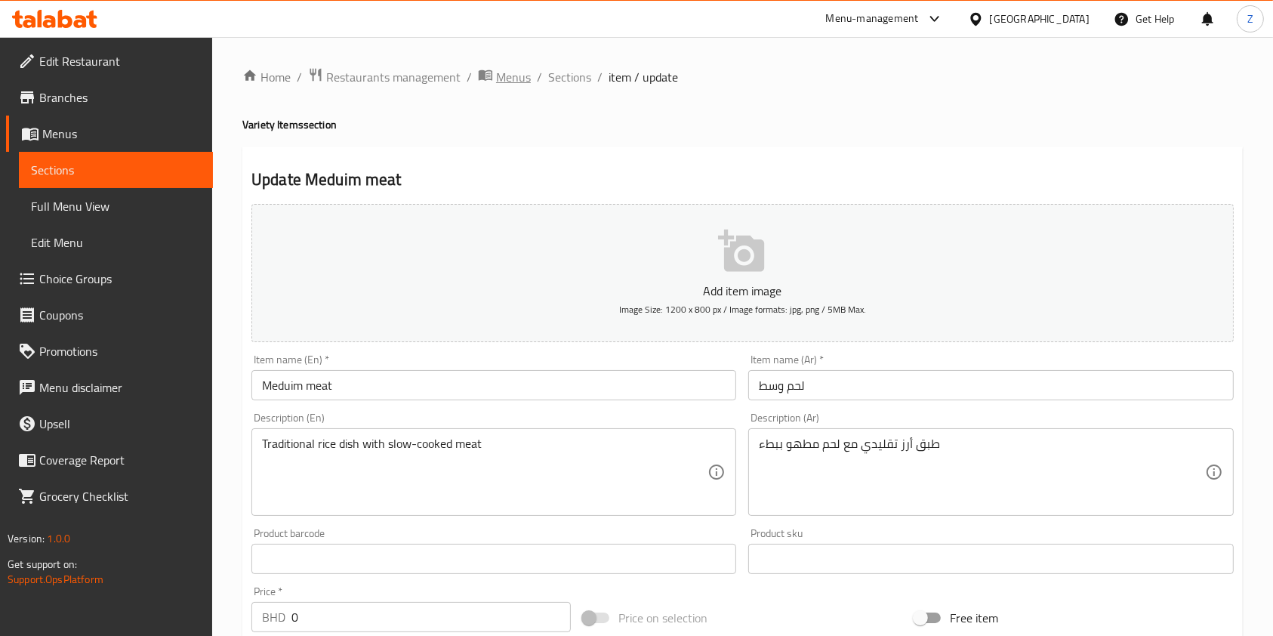
click at [515, 73] on span "Menus" at bounding box center [513, 77] width 35 height 18
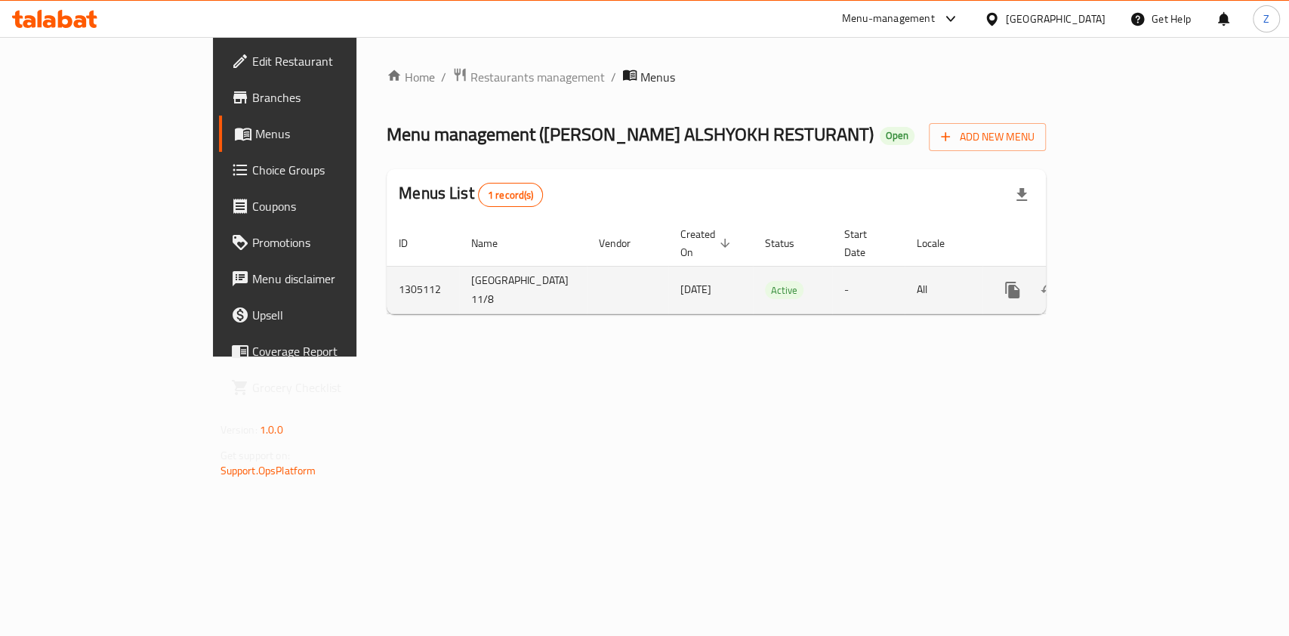
click at [1130, 281] on icon "enhanced table" at bounding box center [1121, 290] width 18 height 18
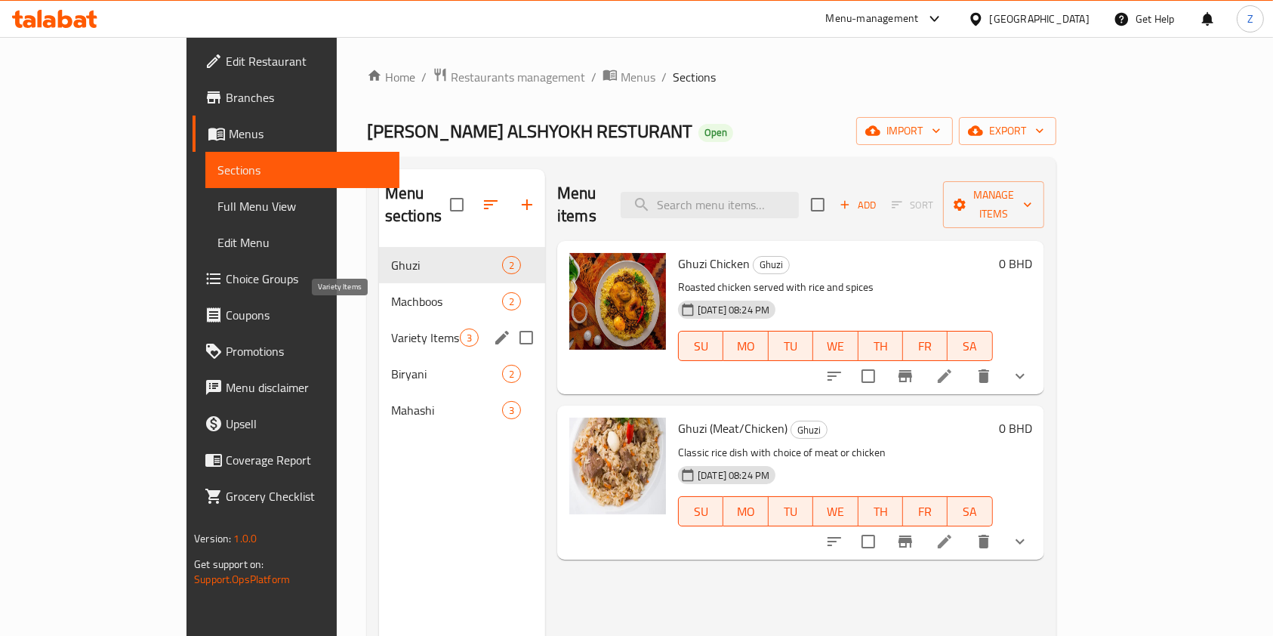
click at [391, 328] on span "Variety Items" at bounding box center [425, 337] width 69 height 18
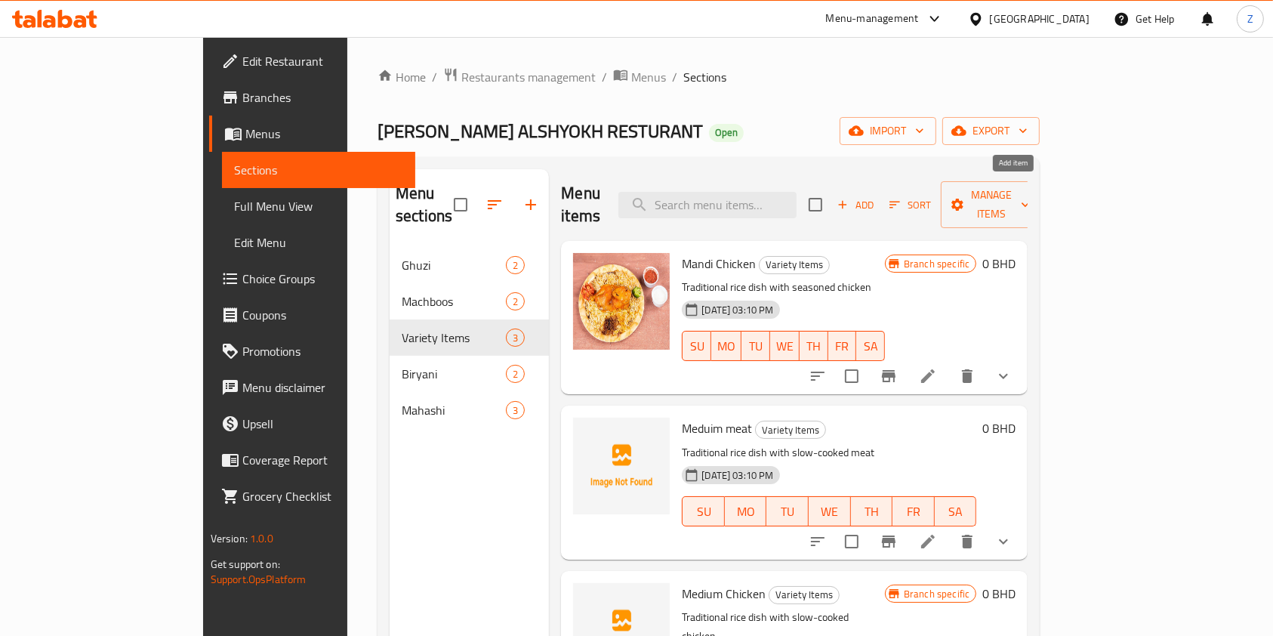
click at [849, 198] on icon "button" at bounding box center [843, 205] width 14 height 14
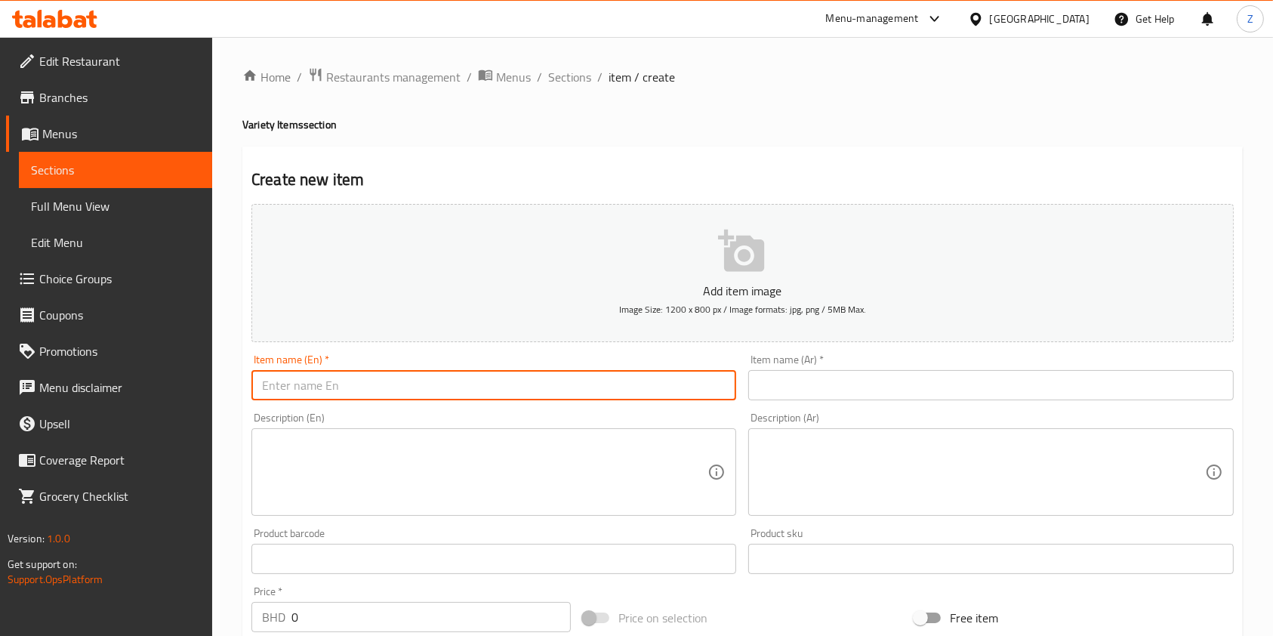
click at [349, 399] on input "text" at bounding box center [493, 385] width 485 height 30
paste input "Harees"
type input "Harees"
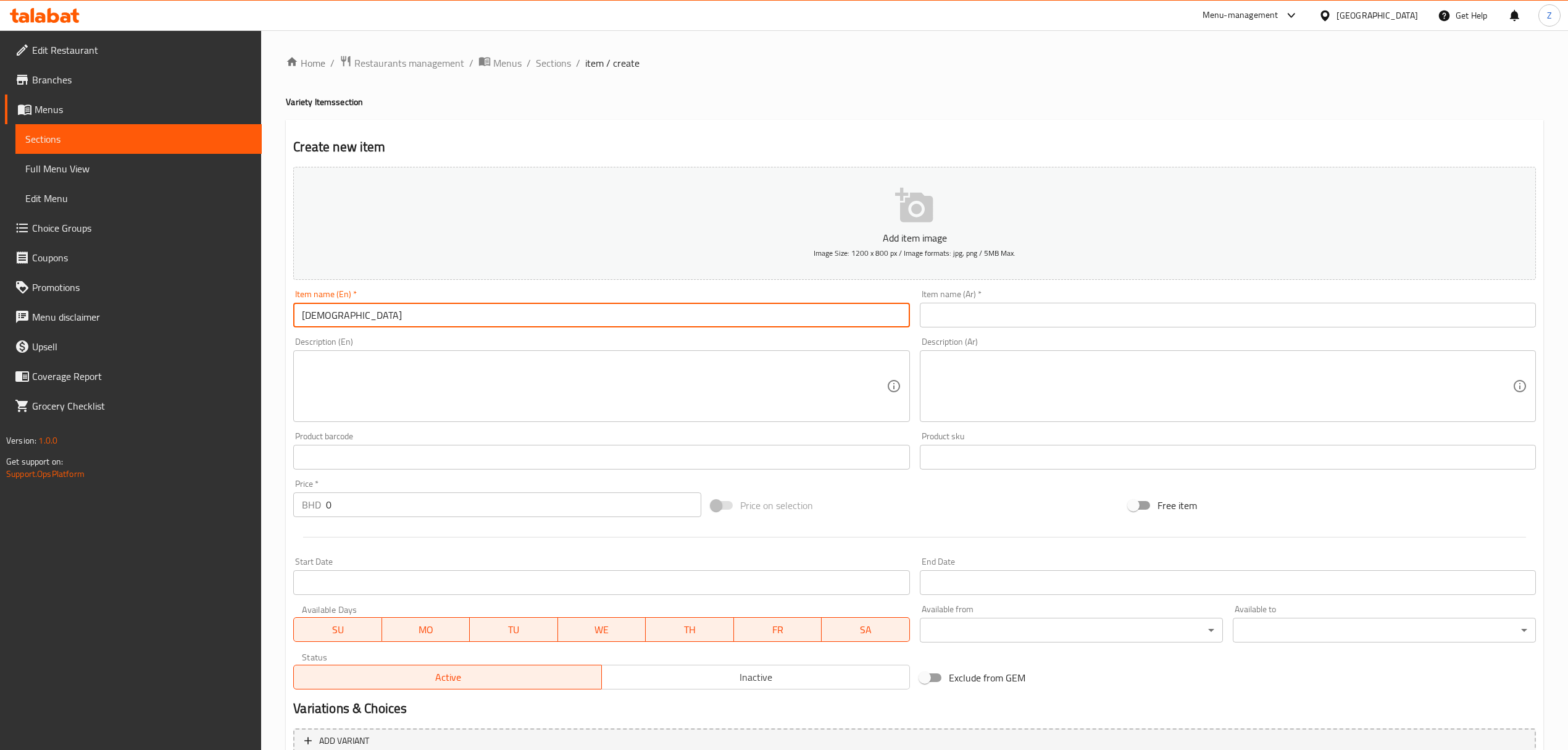
click at [361, 391] on textarea at bounding box center [594, 386] width 584 height 59
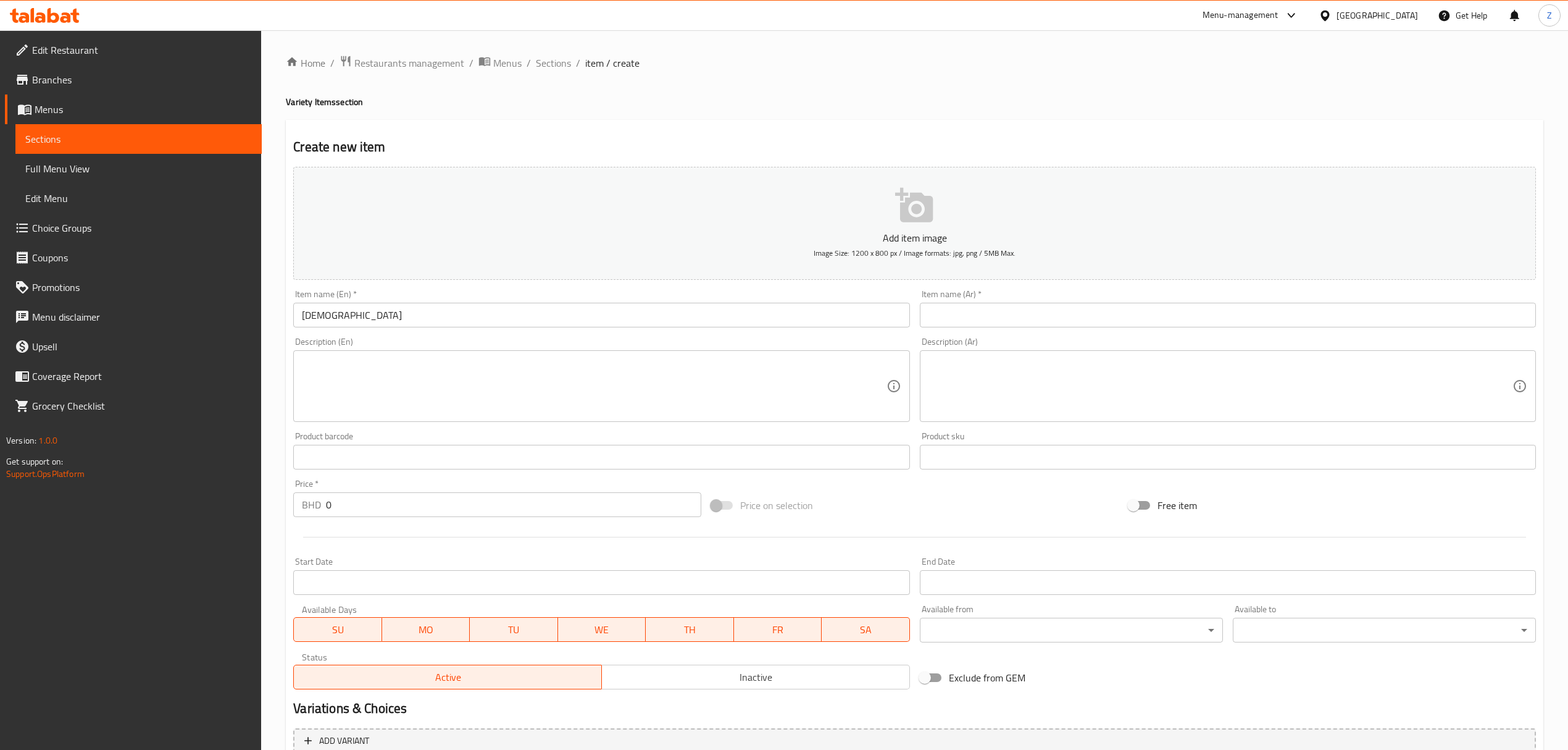
click at [1053, 312] on input "text" at bounding box center [1228, 315] width 616 height 25
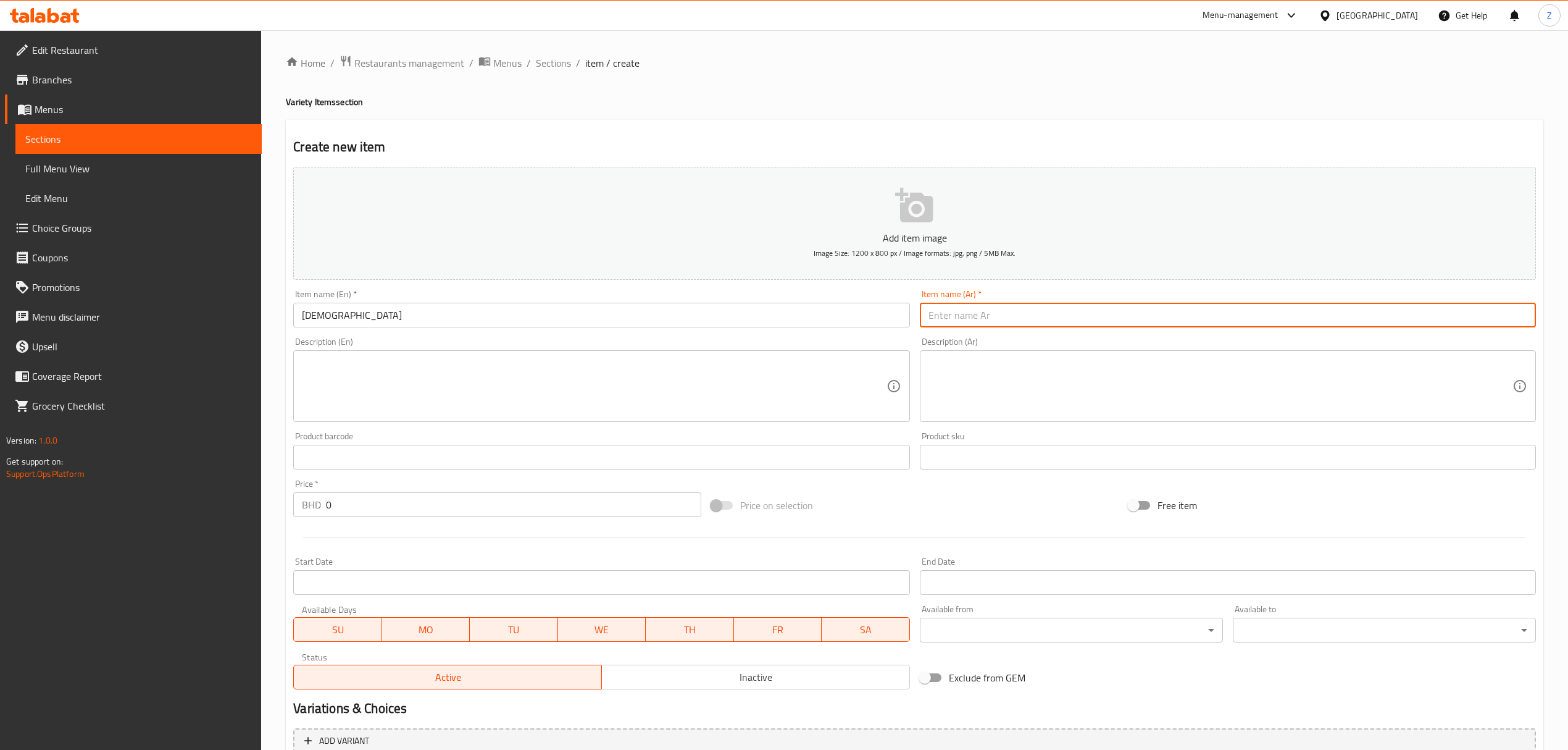
type input "ه"
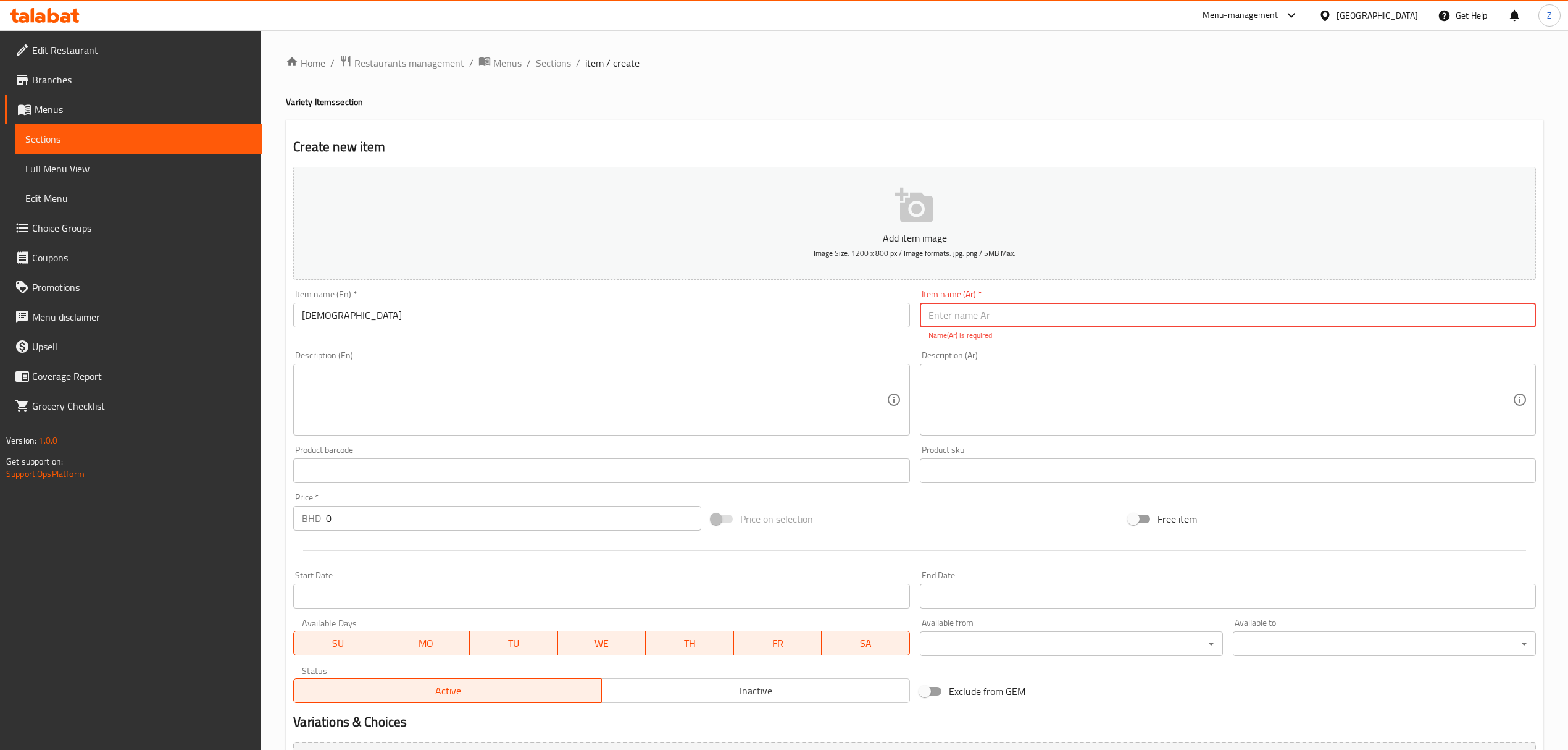
click at [1053, 319] on input "text" at bounding box center [1228, 315] width 616 height 25
type input "ر"
type input "i"
type input "هريس"
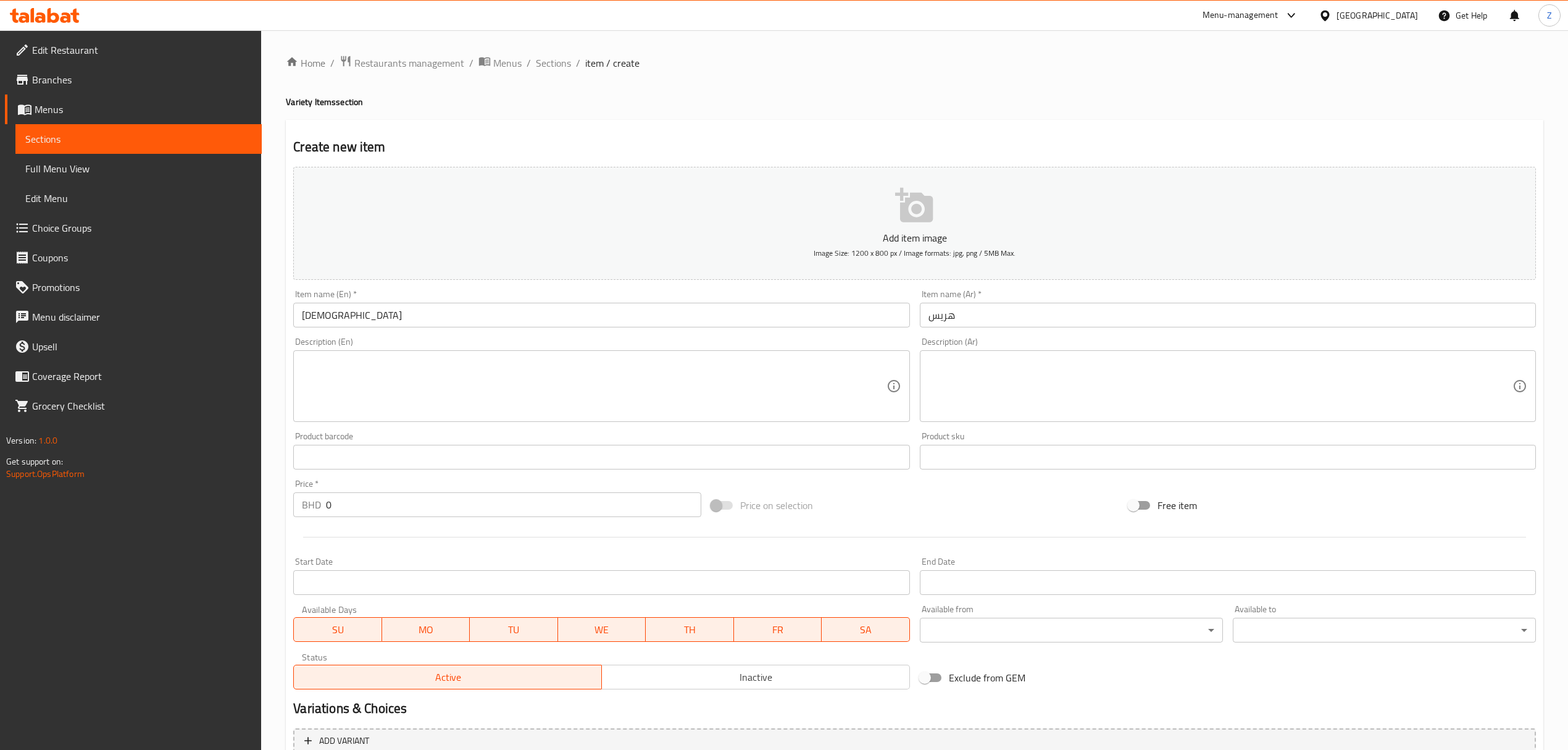
click at [452, 379] on textarea at bounding box center [594, 386] width 584 height 59
paste textarea "طبق إماراتي تقليدي من القمح المطهو ببطء مع اللحم الطري، قوامه كريمي ومريح"
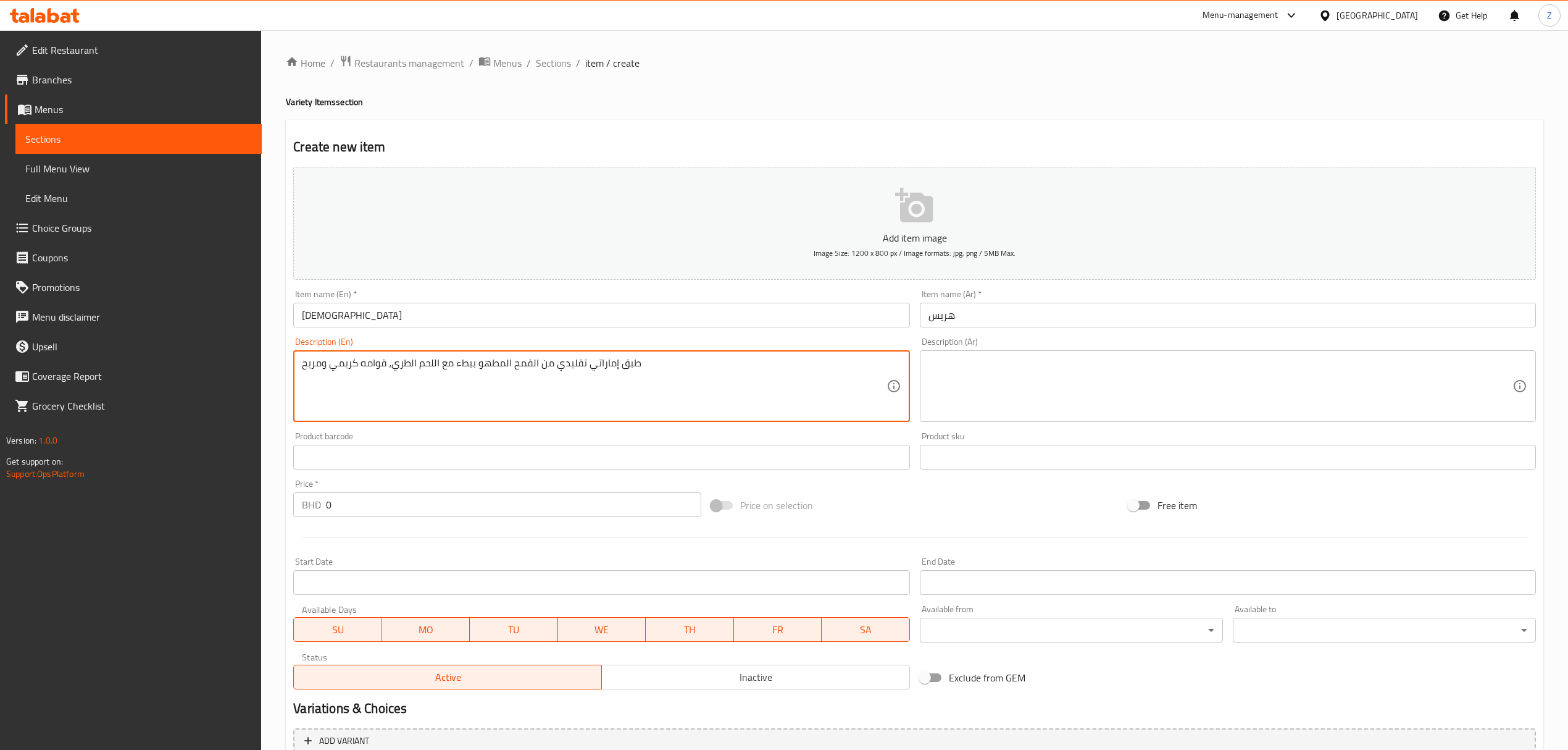
drag, startPoint x: 648, startPoint y: 366, endPoint x: 616, endPoint y: 371, distance: 32.4
click at [601, 363] on textarea "طبق إماراتي تقليدي من القمح المطهو ببطء مع اللحم الطري، قوامه كريمي ومريح" at bounding box center [594, 386] width 584 height 59
click at [623, 379] on textarea "طبق إماراتي تقليدي من القمح المطهو ببطء مع اللحم الطري، قوامه كريمي ومريح" at bounding box center [594, 386] width 584 height 59
click at [647, 365] on textarea "طبق إماراتي تقليدي من القمح المطهو ببطء مع اللحم الطري، قوامه كريمي ومريح" at bounding box center [594, 386] width 584 height 59
drag, startPoint x: 584, startPoint y: 361, endPoint x: 558, endPoint y: 367, distance: 26.7
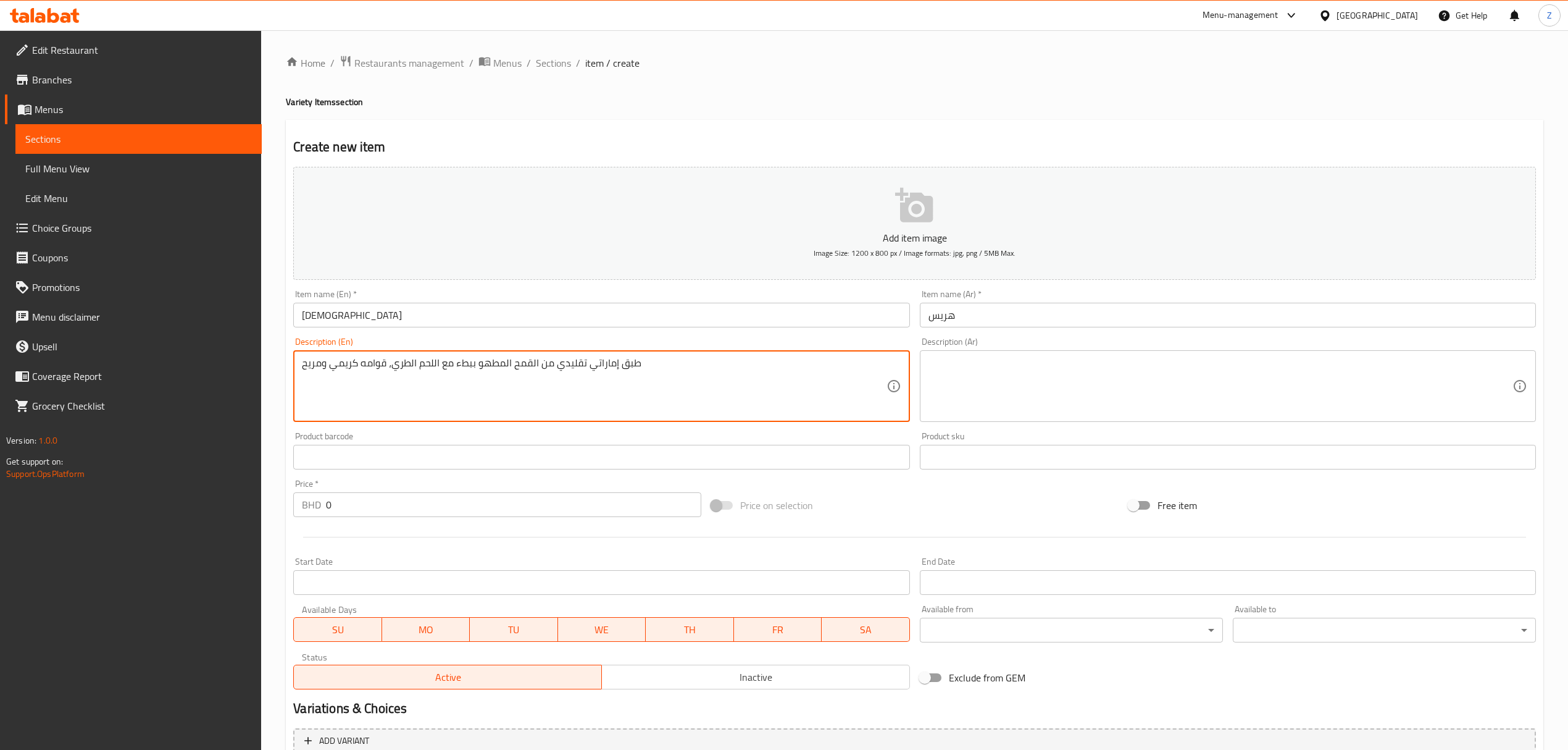
click at [610, 358] on textarea "طبق إماراتي تقليدي من القمح المطهو ببطء مع اللحم الطري، قوامه كريمي ومريح" at bounding box center [594, 386] width 584 height 59
drag, startPoint x: 557, startPoint y: 363, endPoint x: 613, endPoint y: 365, distance: 56.0
click at [613, 365] on textarea "طبق إماراتي تقليدي من القمح المطهو ببطء مع اللحم الطري، قوامه كريمي ومريح" at bounding box center [594, 386] width 584 height 59
type textarea "طبق من القمح المطهو ببطء مع اللحم الطري، قوامه كريمي ومريح"
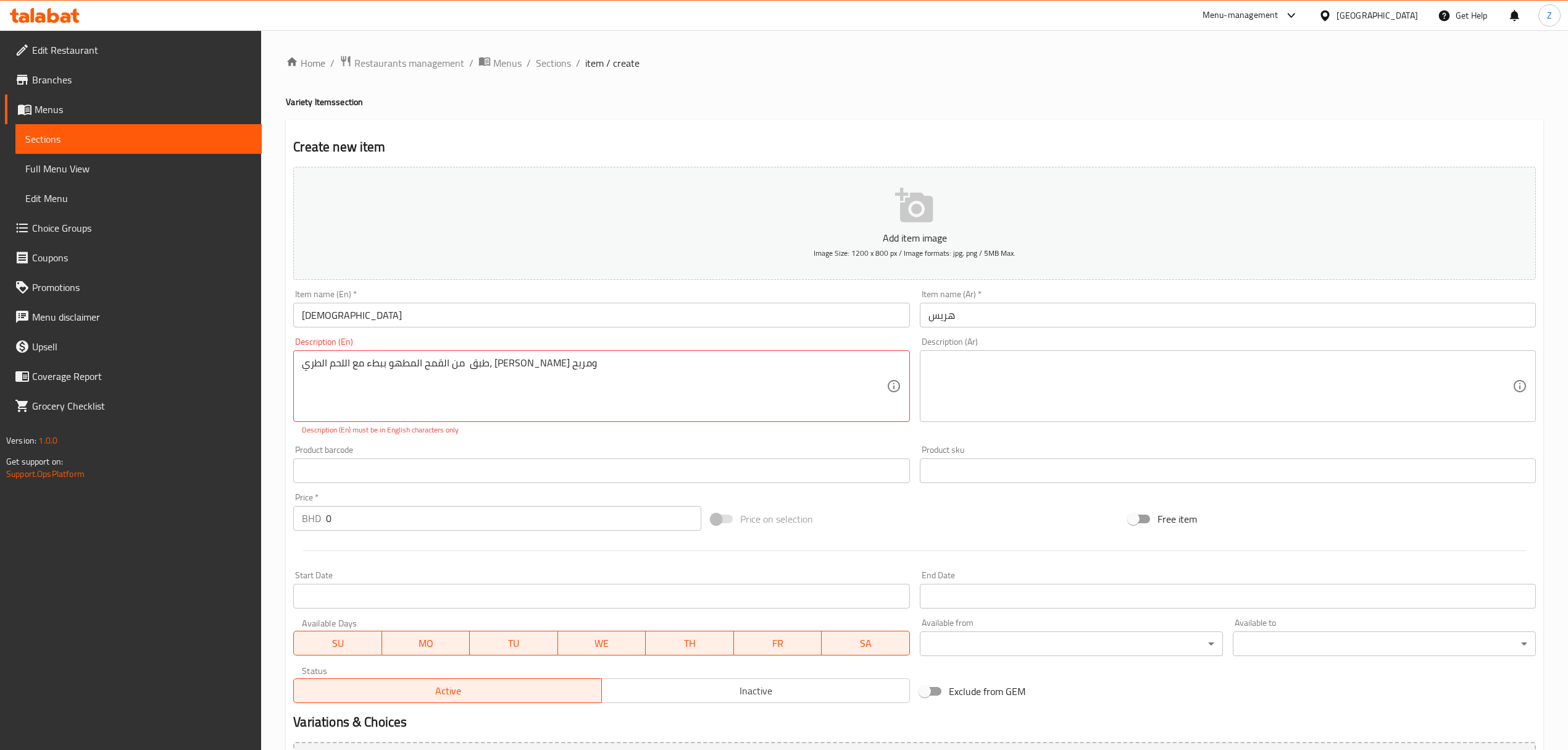
click at [990, 371] on textarea at bounding box center [1221, 386] width 584 height 59
paste textarea "A traditional Emirati dish of slow-cooked wheat and tender meat, creamy and com…"
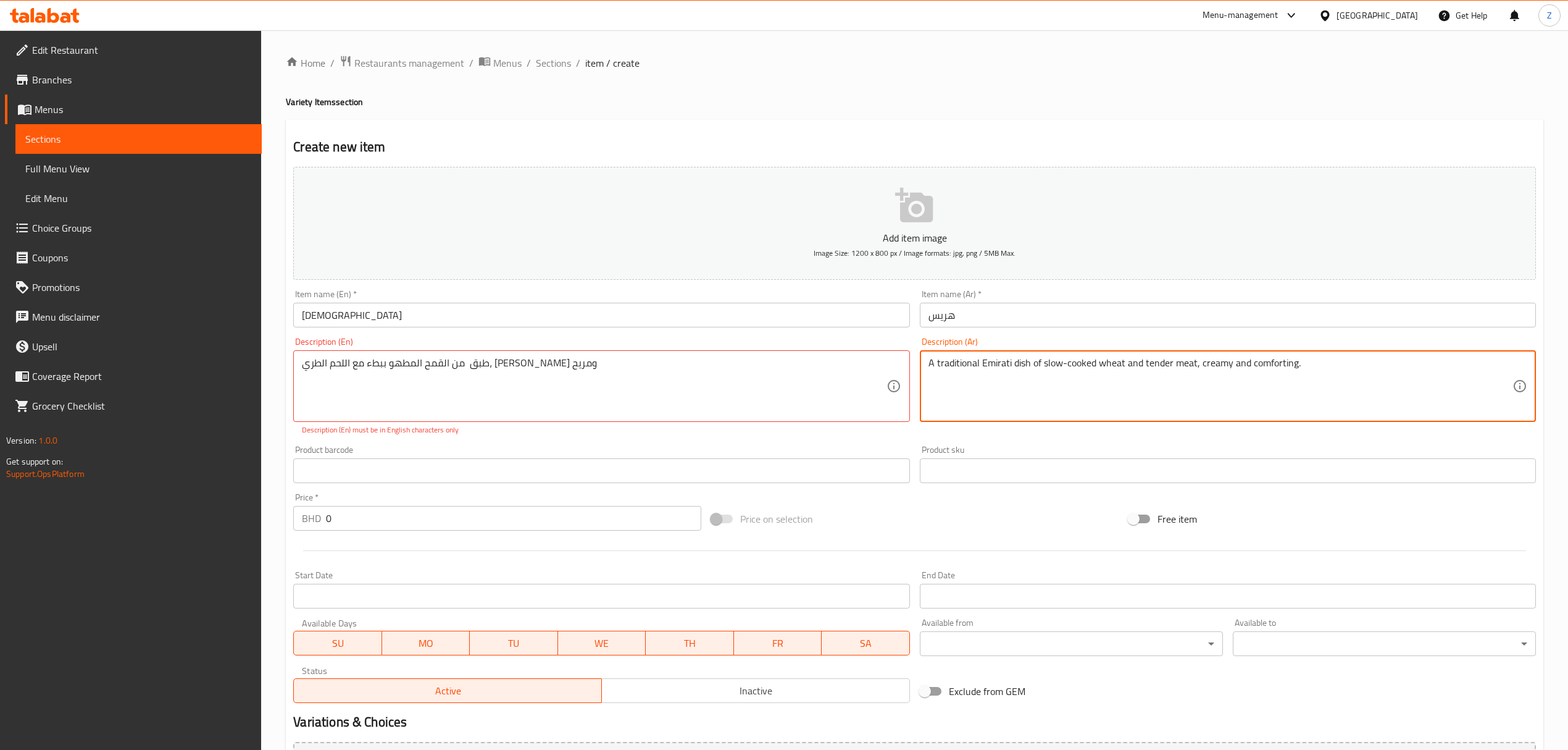
type textarea "A traditional Emirati dish of slow-cooked wheat and tender meat, creamy and com…"
drag, startPoint x: 638, startPoint y: 373, endPoint x: 146, endPoint y: 367, distance: 492.0
drag, startPoint x: 1373, startPoint y: 369, endPoint x: 445, endPoint y: 388, distance: 928.2
paste textarea "طبق من القمح المطهو ببطء مع اللحم الطري، قوامه كريمي ومريح"
type textarea "طبق من القمح المطهو ببطء مع اللحم الطري، قوامه كريمي ومريح"
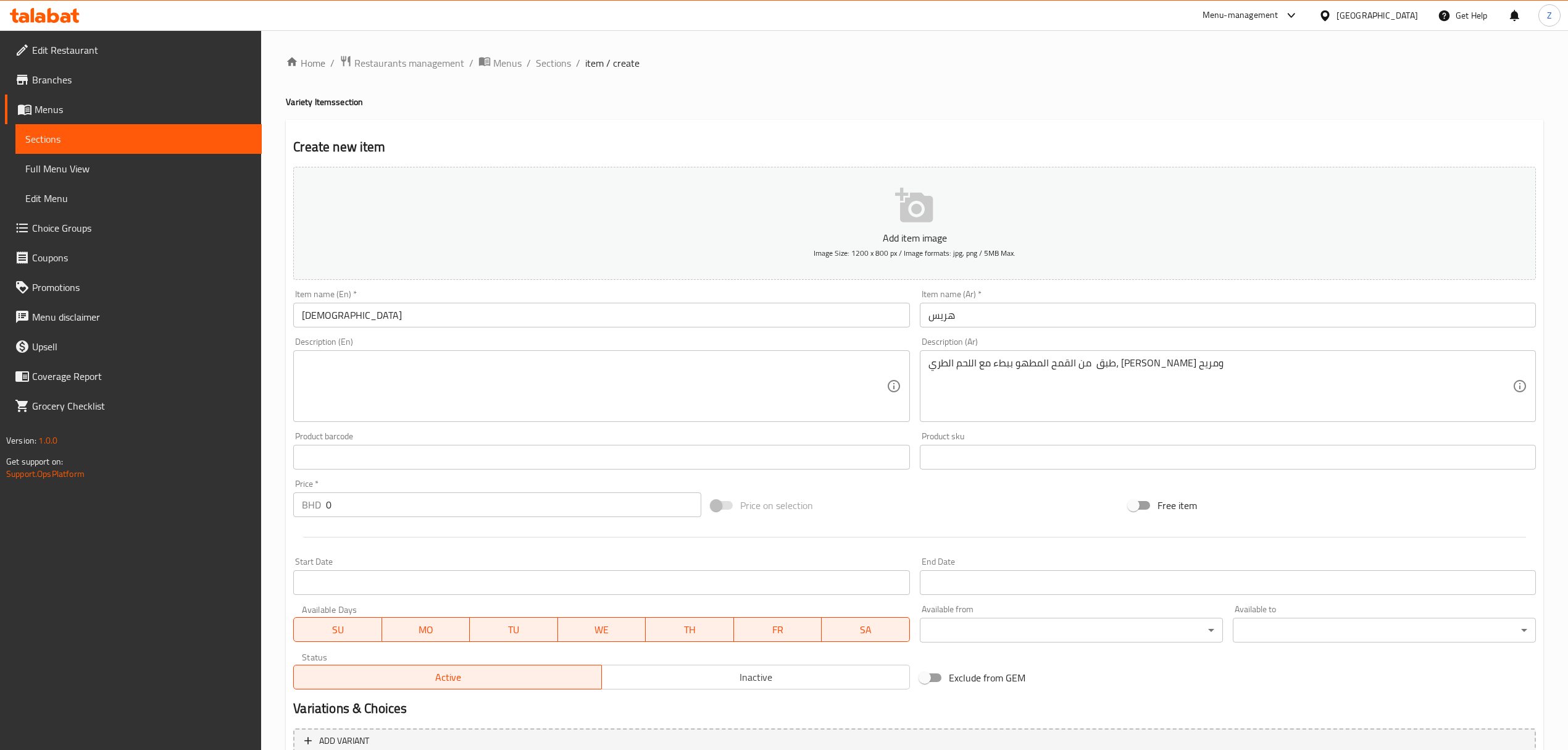
click at [326, 371] on textarea at bounding box center [594, 386] width 584 height 59
paste textarea "A traditional Emirati dish of slow-cooked wheat and tender meat, creamy and com…"
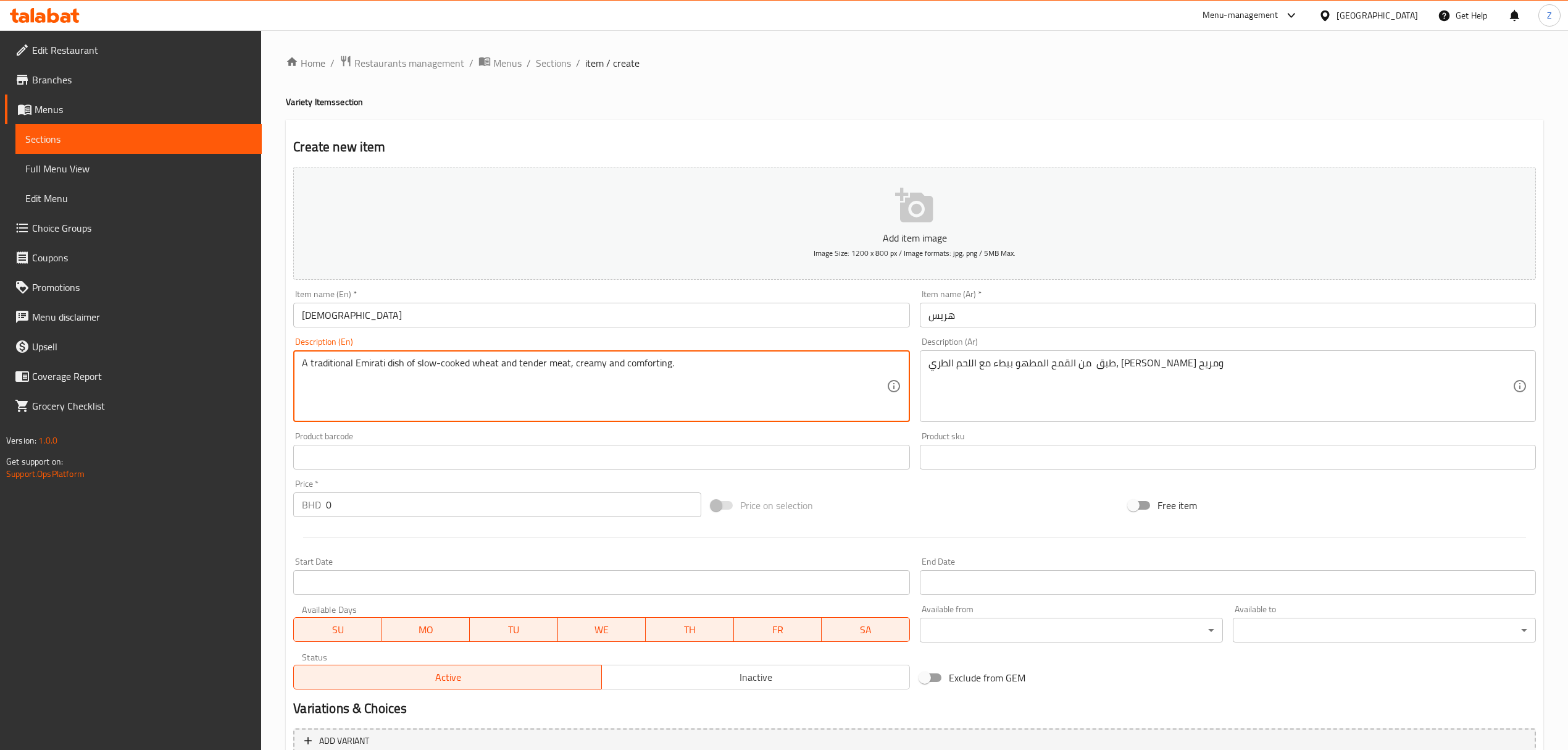
drag, startPoint x: 386, startPoint y: 364, endPoint x: 354, endPoint y: 359, distance: 32.4
click at [354, 359] on textarea "A traditional Emirati dish of slow-cooked wheat and tender meat, creamy and com…" at bounding box center [594, 386] width 584 height 59
click at [673, 378] on textarea "A traditional dish of slow-cooked wheat and tender meat, creamy and comforting." at bounding box center [594, 386] width 584 height 59
type textarea "A traditional dish of slow-cooked wheat and tender meat, creamy and comforting."
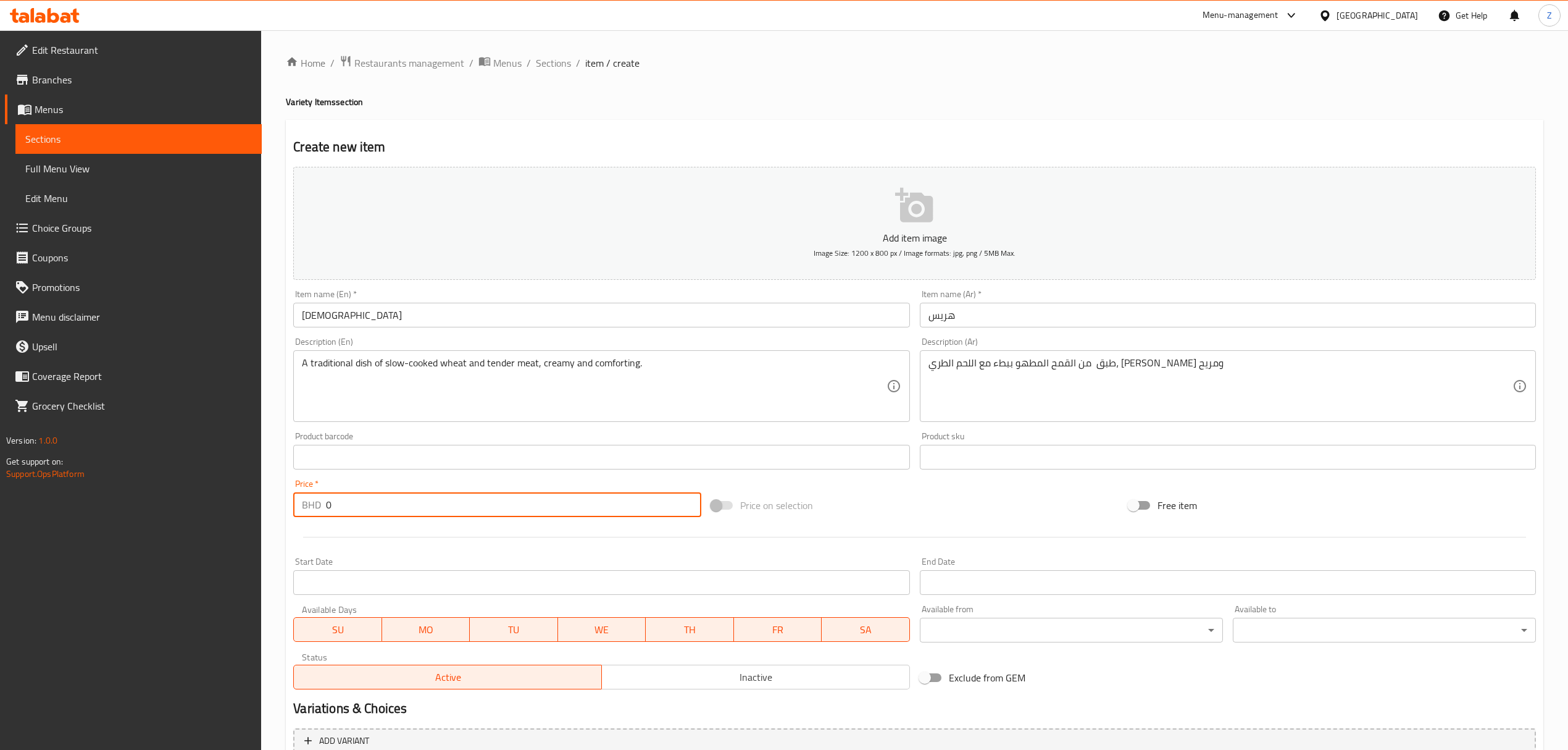
drag, startPoint x: 388, startPoint y: 504, endPoint x: 105, endPoint y: 469, distance: 285.2
click at [105, 468] on div "Edit Restaurant Branches Menus Sections Full Menu View Edit Menu Choice Groups …" at bounding box center [784, 451] width 1568 height 842
type input "2"
click at [735, 110] on div "Home / Restaurants management / Menus / Sections / item / create Variety Items …" at bounding box center [915, 451] width 1257 height 793
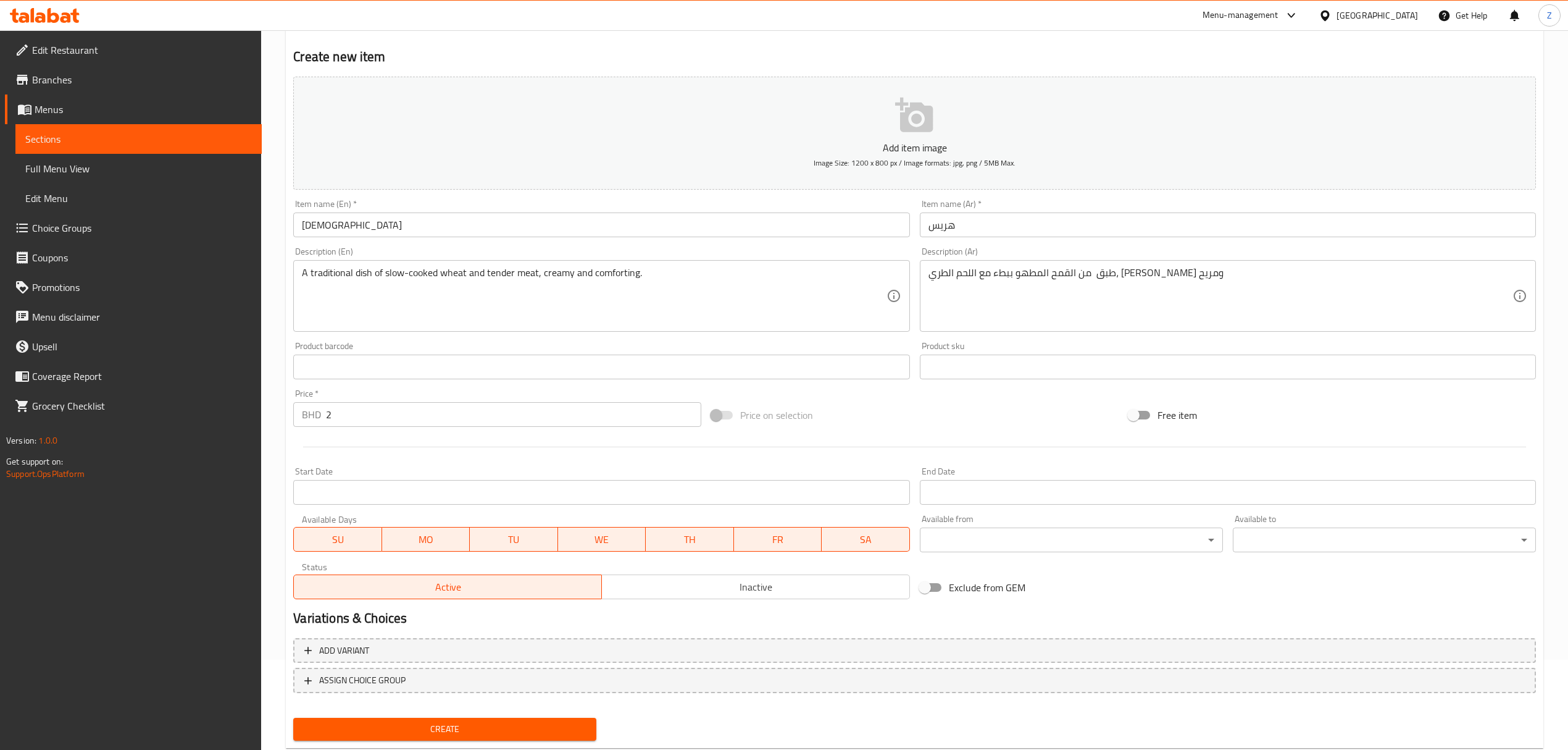
scroll to position [122, 0]
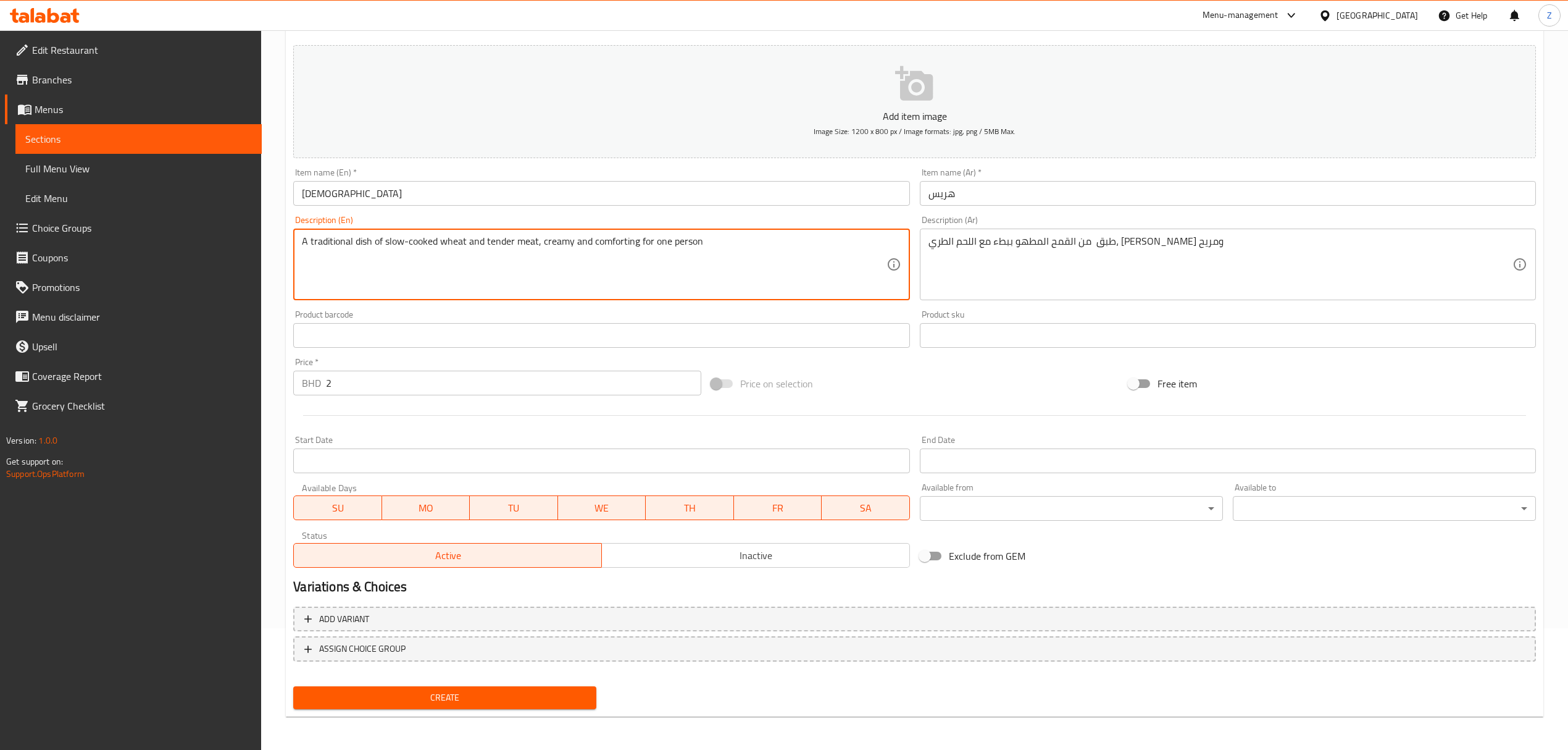
type textarea "A traditional dish of slow-cooked wheat and tender meat, creamy and comforting …"
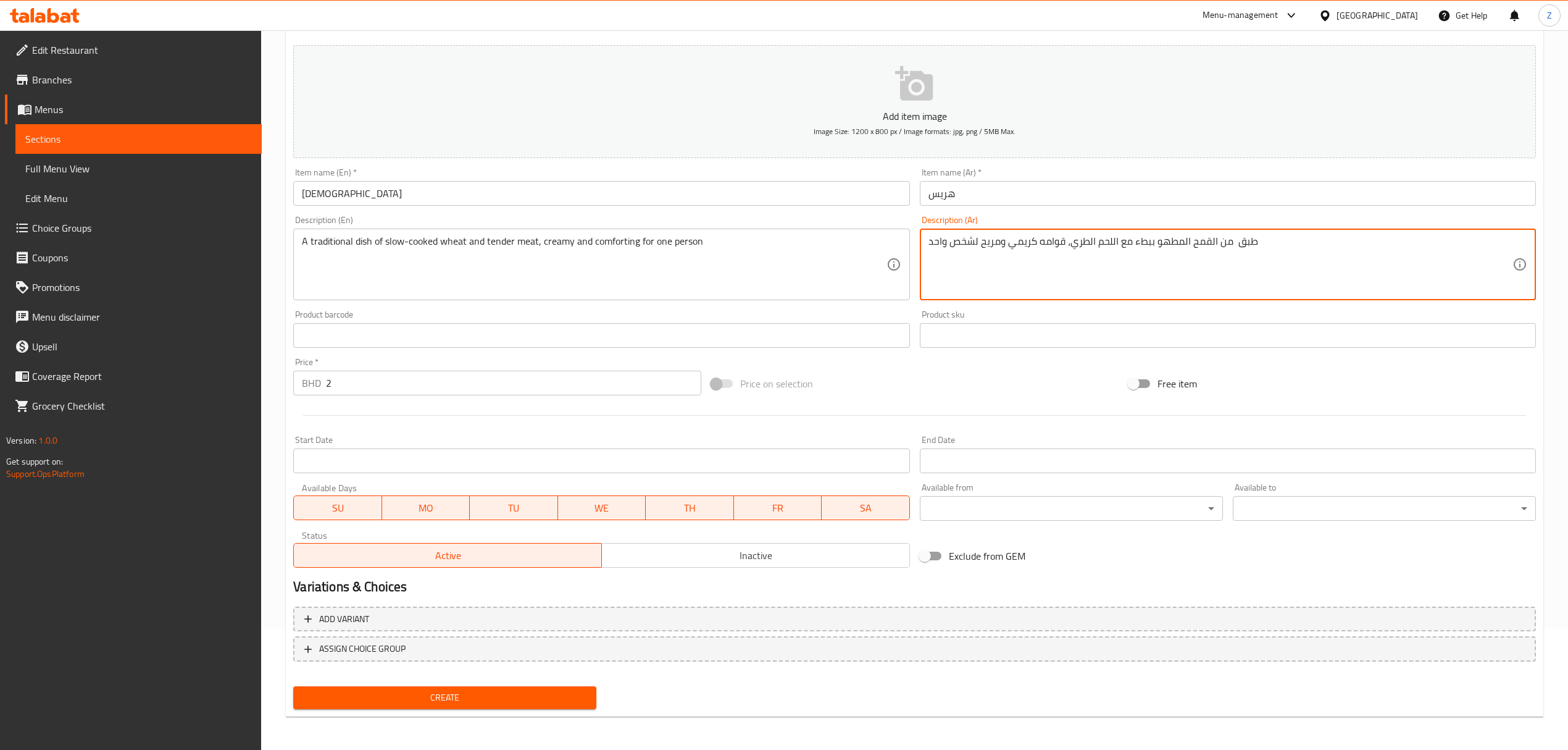
type textarea "طبق من القمح المطهو ببطء مع اللحم الطري، قوامه كريمي ومريح لشخص واحد"
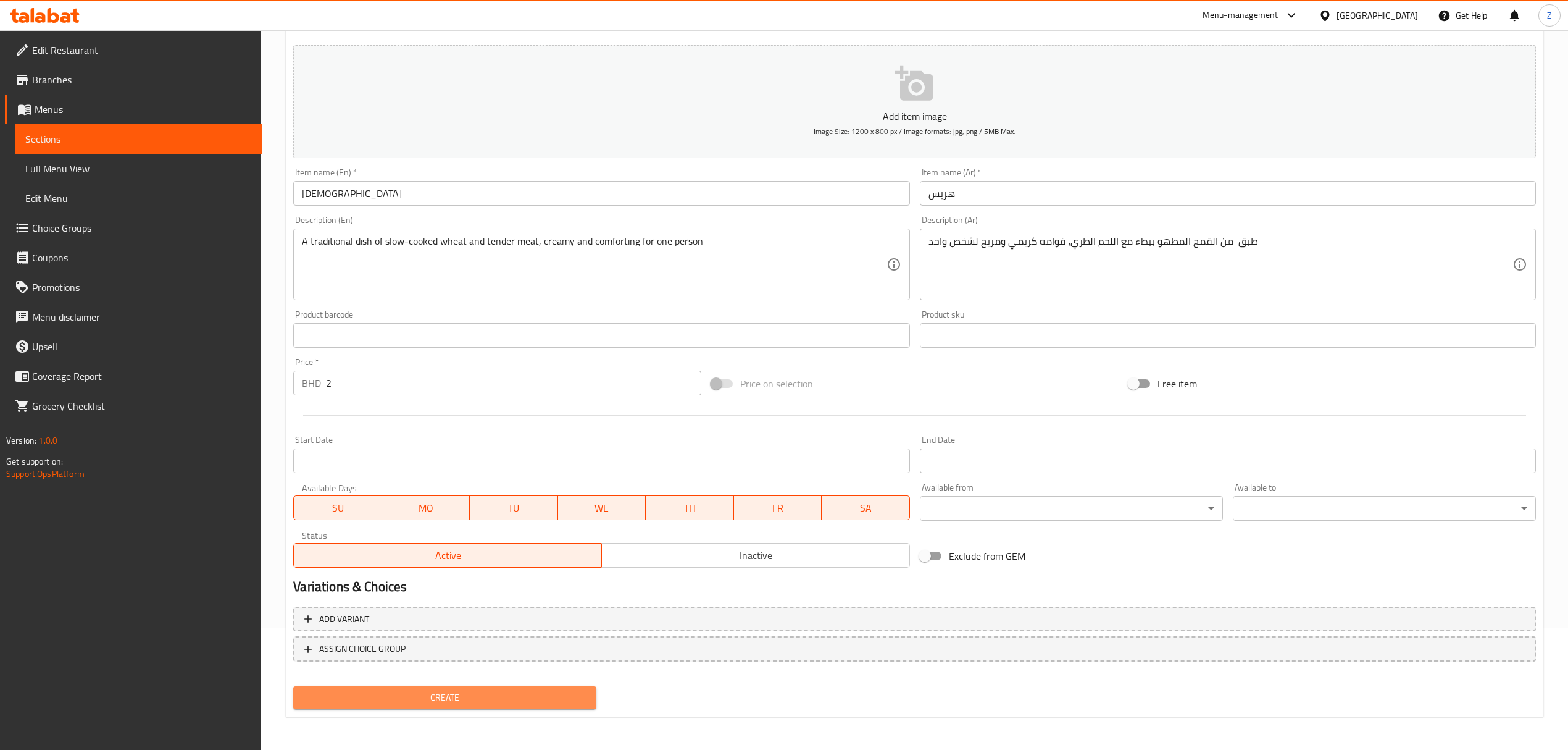
click at [482, 519] on span "Create" at bounding box center [445, 697] width 284 height 16
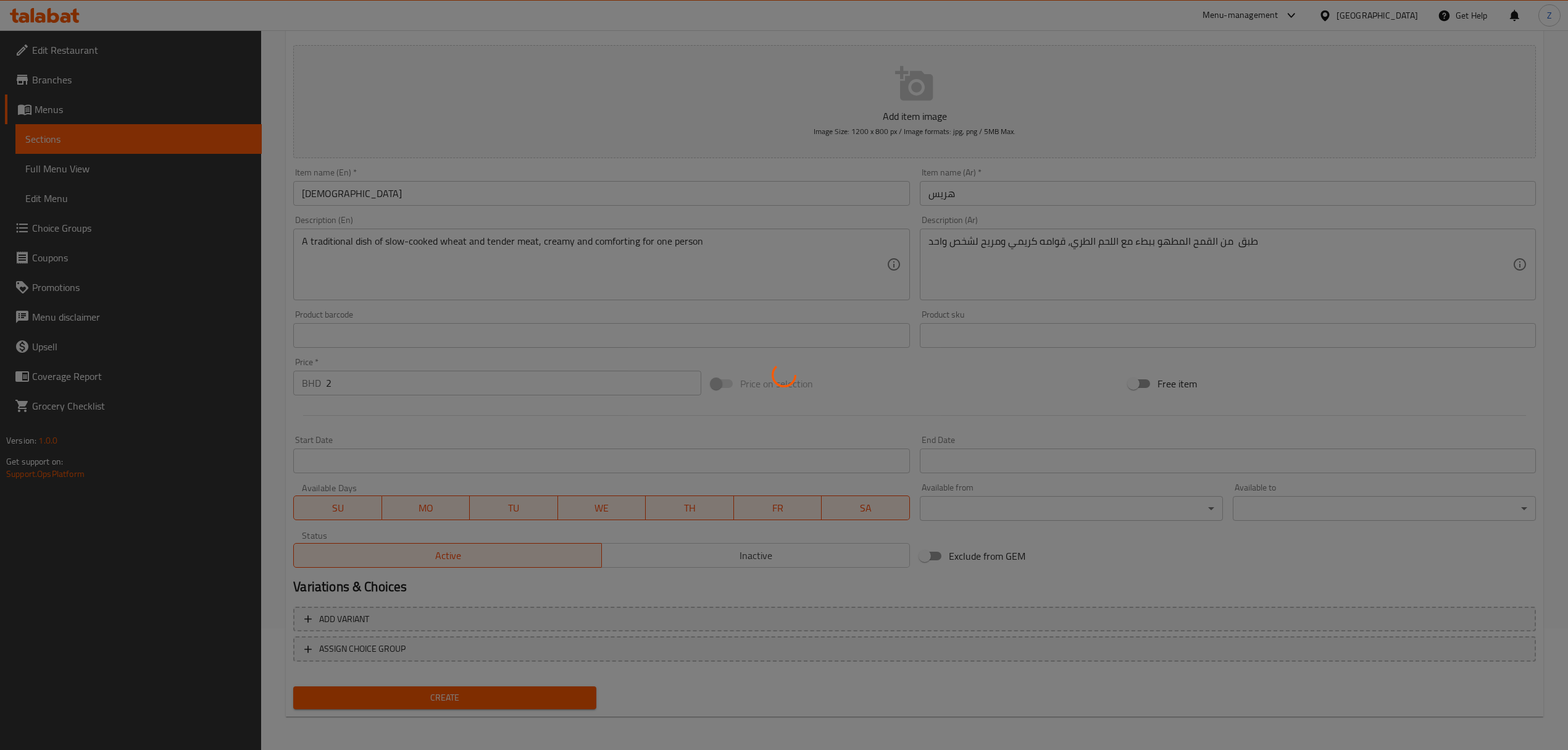
type input "0"
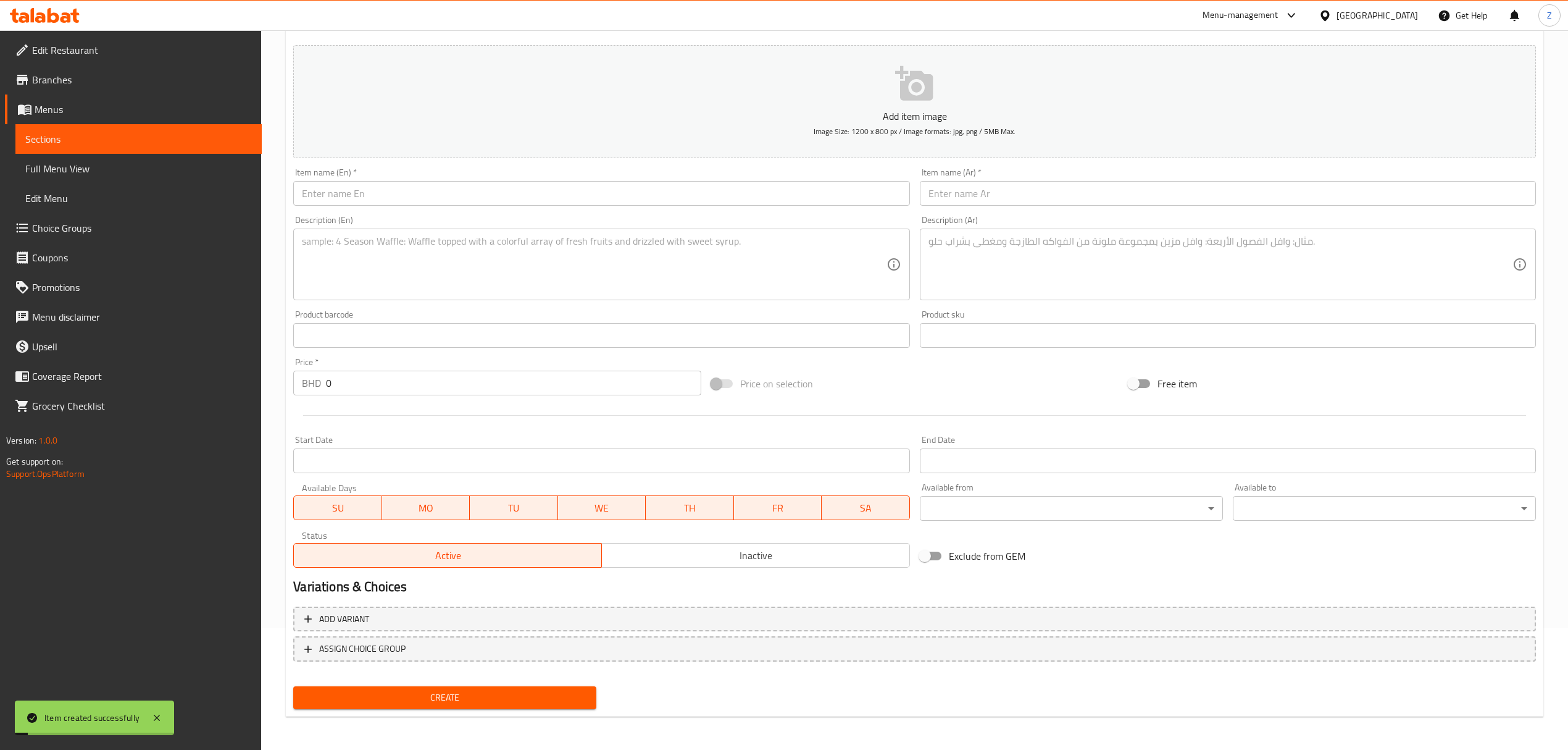
scroll to position [0, 0]
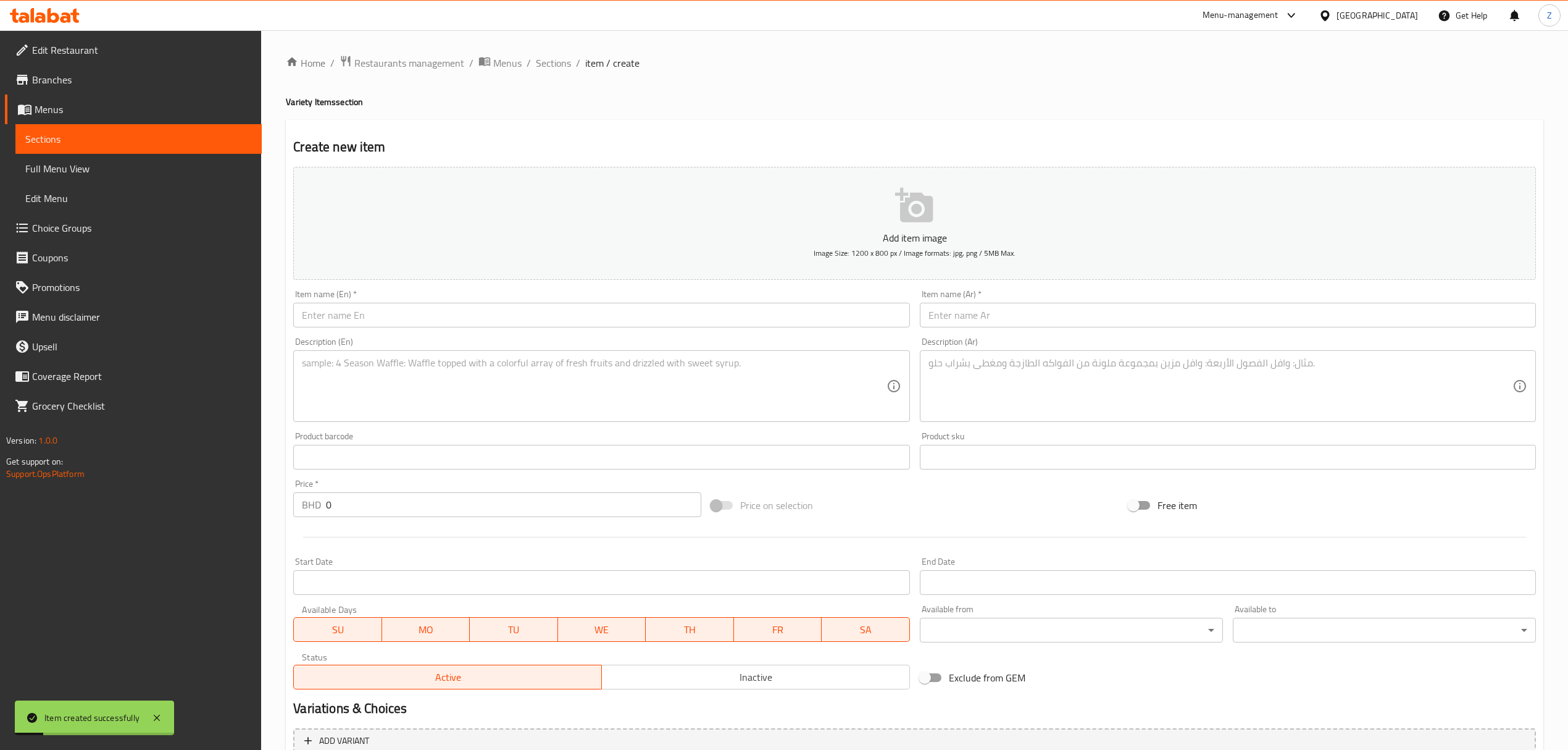
click at [556, 52] on div "Home / Restaurants management / Menus / Sections / item / create Variety Items …" at bounding box center [914, 451] width 1307 height 842
click at [551, 62] on span "Sections" at bounding box center [553, 63] width 35 height 15
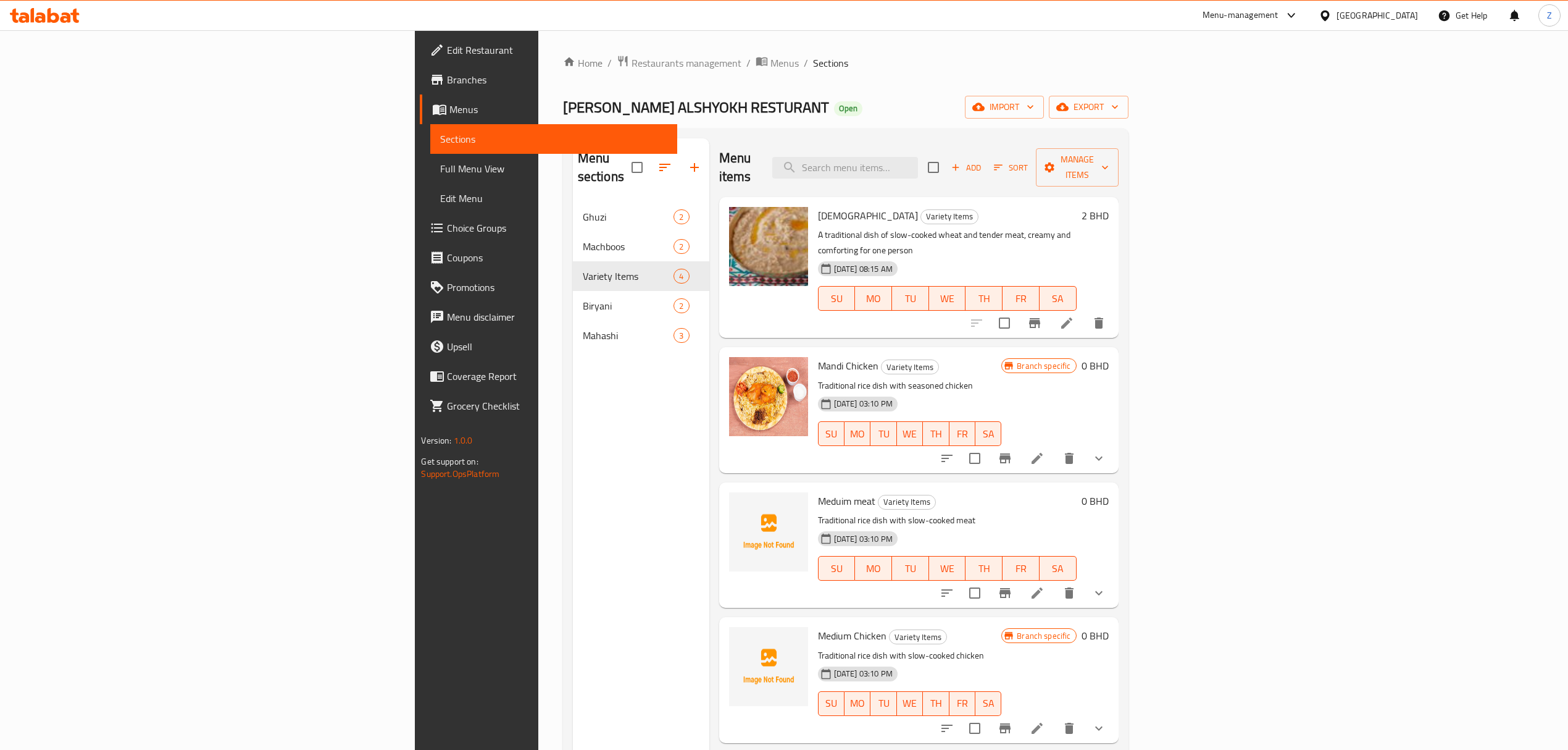
click at [573, 438] on div "Menu sections Ghuzi 2 Machboos 2 Variety Items 4 Biryani 2 Mahashi 3" at bounding box center [641, 513] width 137 height 750
